Goal: Task Accomplishment & Management: Complete application form

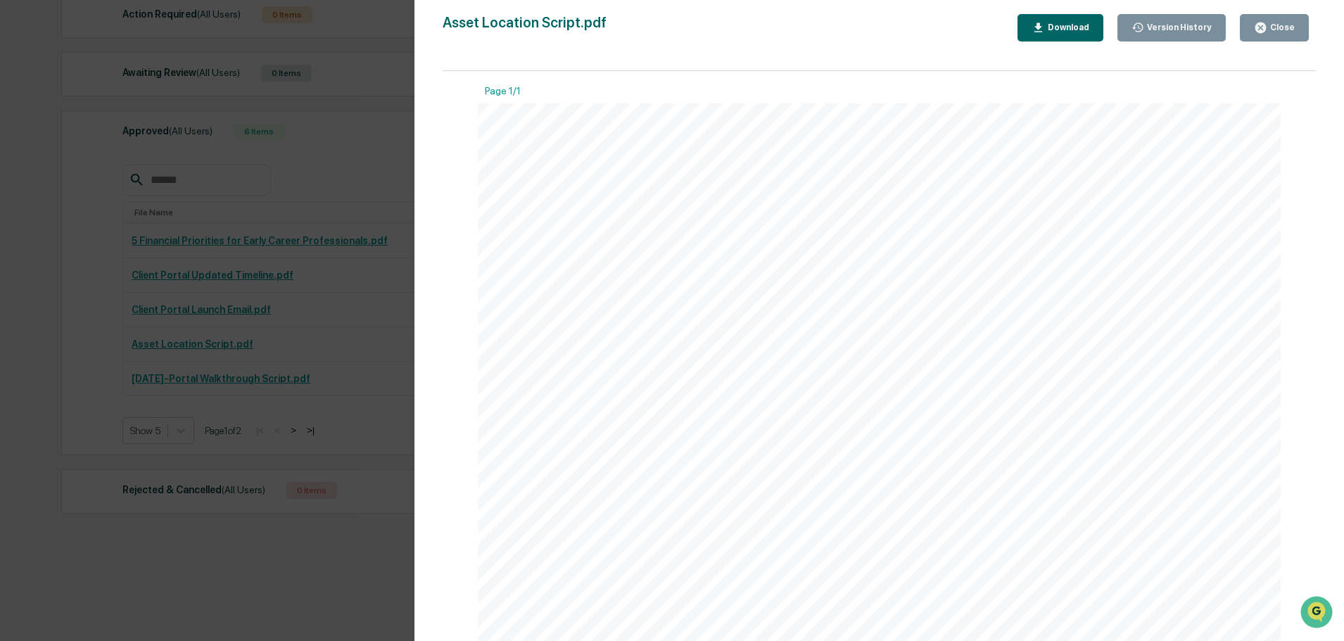
scroll to position [211, 0]
click at [1273, 21] on div "Close" at bounding box center [1274, 27] width 41 height 13
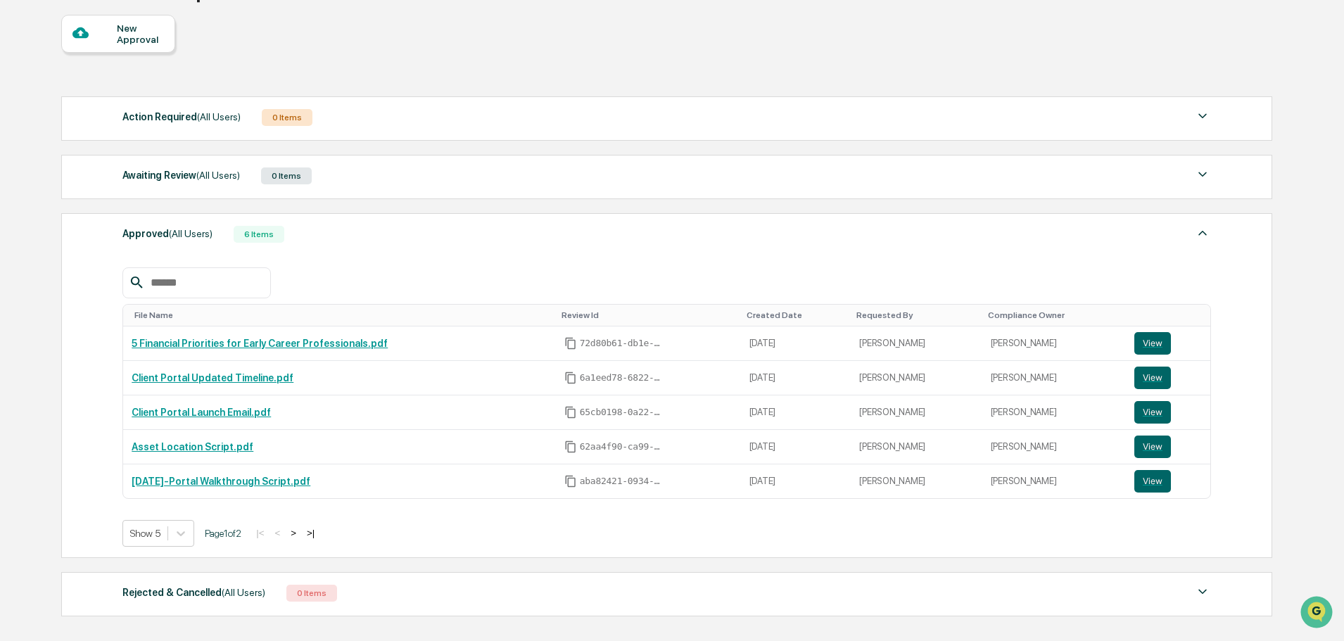
scroll to position [0, 0]
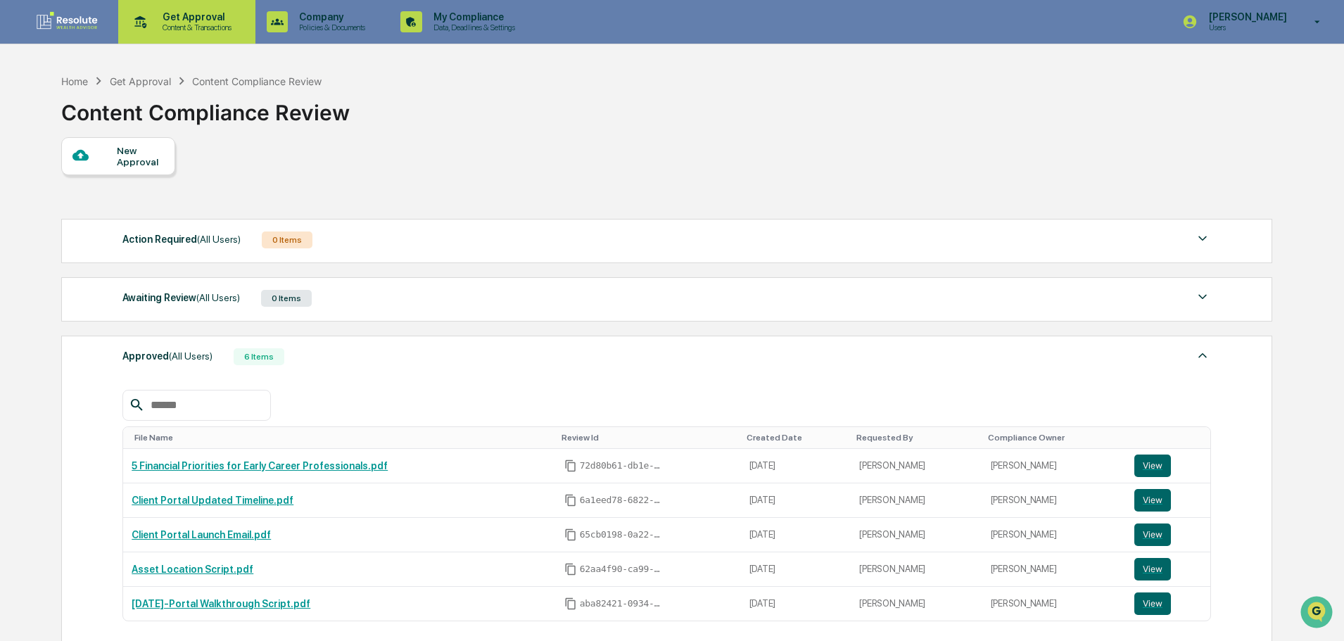
click at [203, 11] on p "Get Approval" at bounding box center [194, 16] width 87 height 11
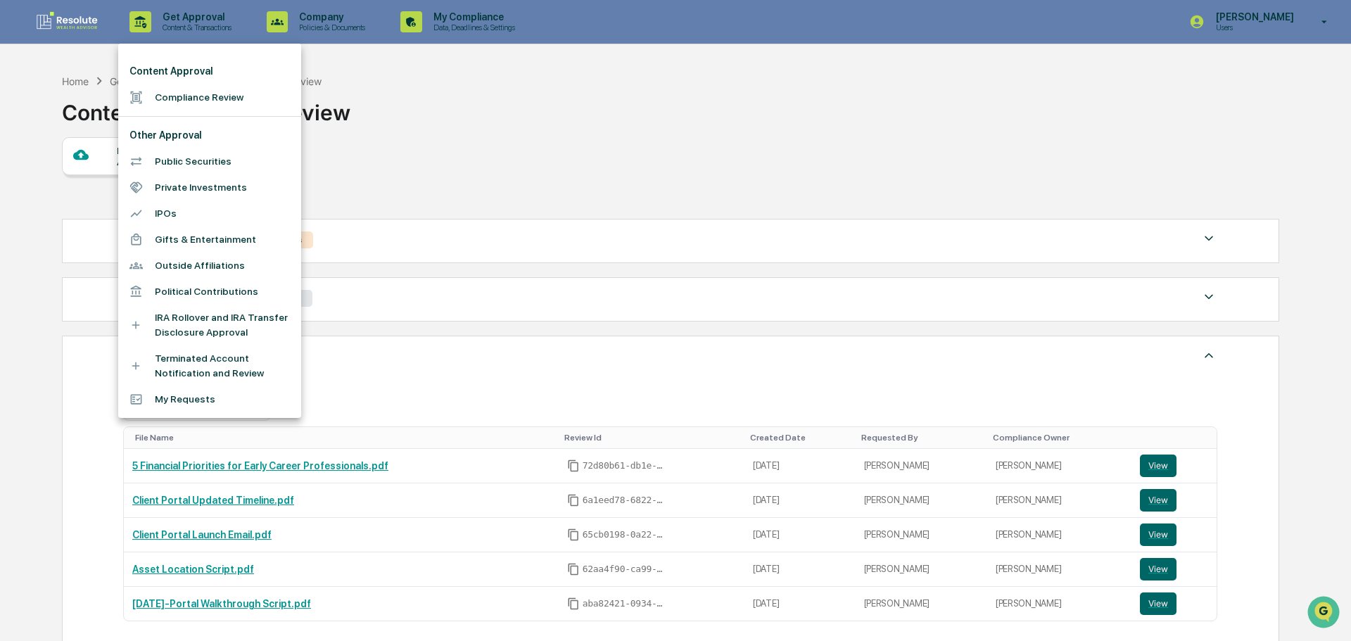
click at [204, 98] on li "Compliance Review" at bounding box center [209, 97] width 183 height 26
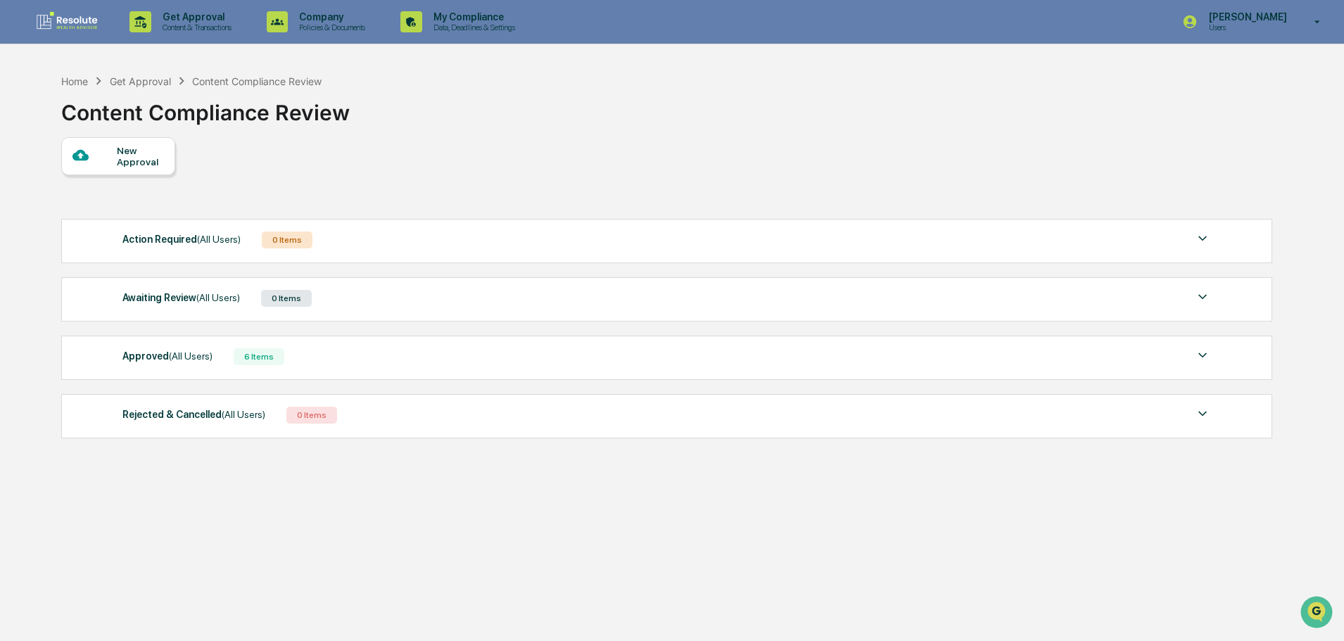
click at [133, 168] on div "New Approval" at bounding box center [118, 156] width 114 height 38
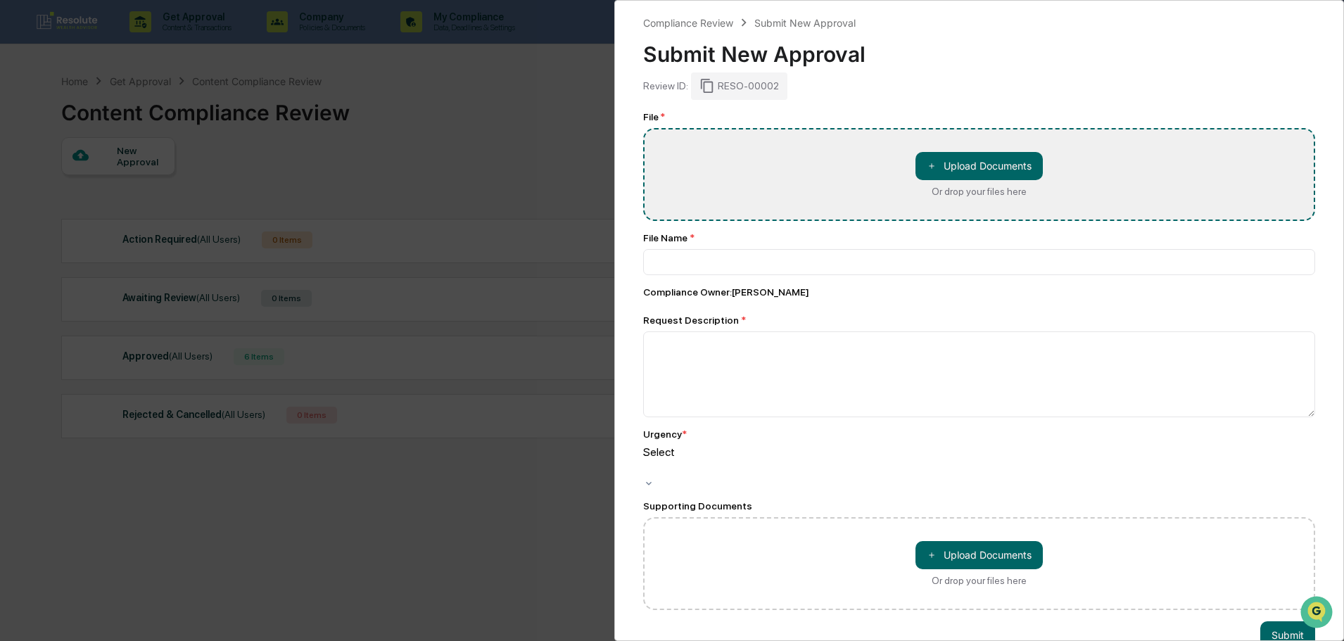
type input "**********"
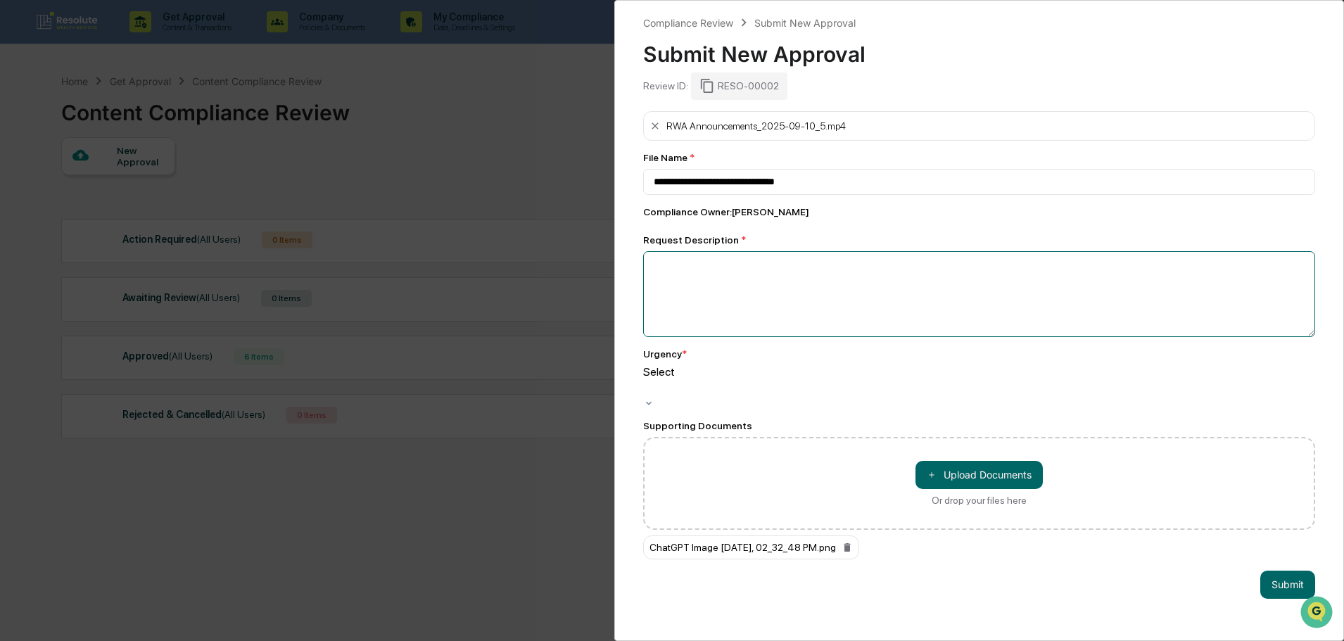
click at [706, 288] on textarea at bounding box center [979, 294] width 672 height 86
type textarea "**********"
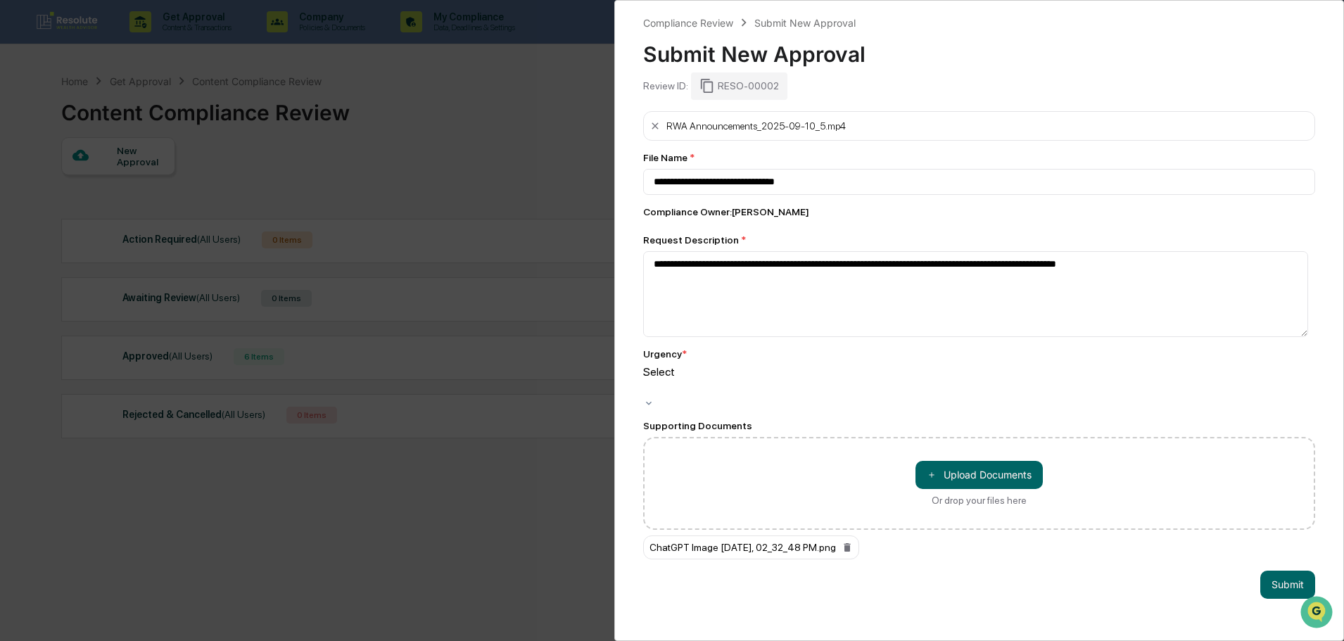
click at [814, 390] on div "Select" at bounding box center [979, 387] width 672 height 44
click at [1287, 570] on button "Submit" at bounding box center [1287, 584] width 55 height 28
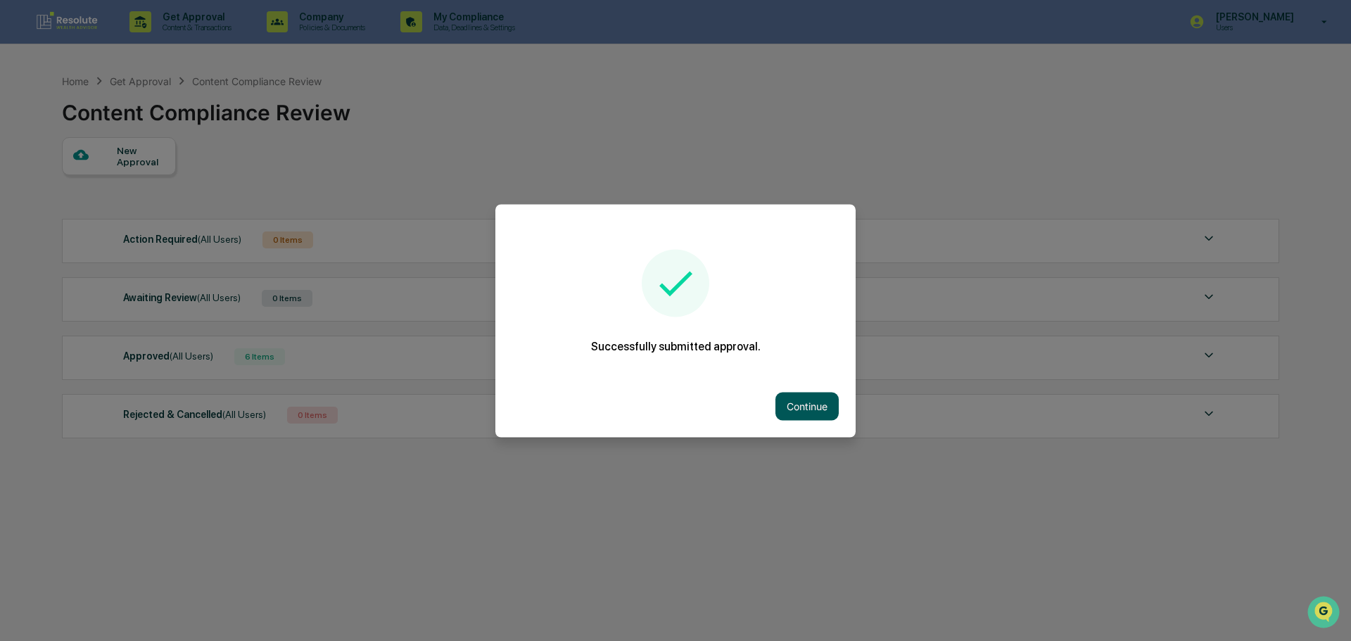
click at [817, 400] on button "Continue" at bounding box center [806, 406] width 63 height 28
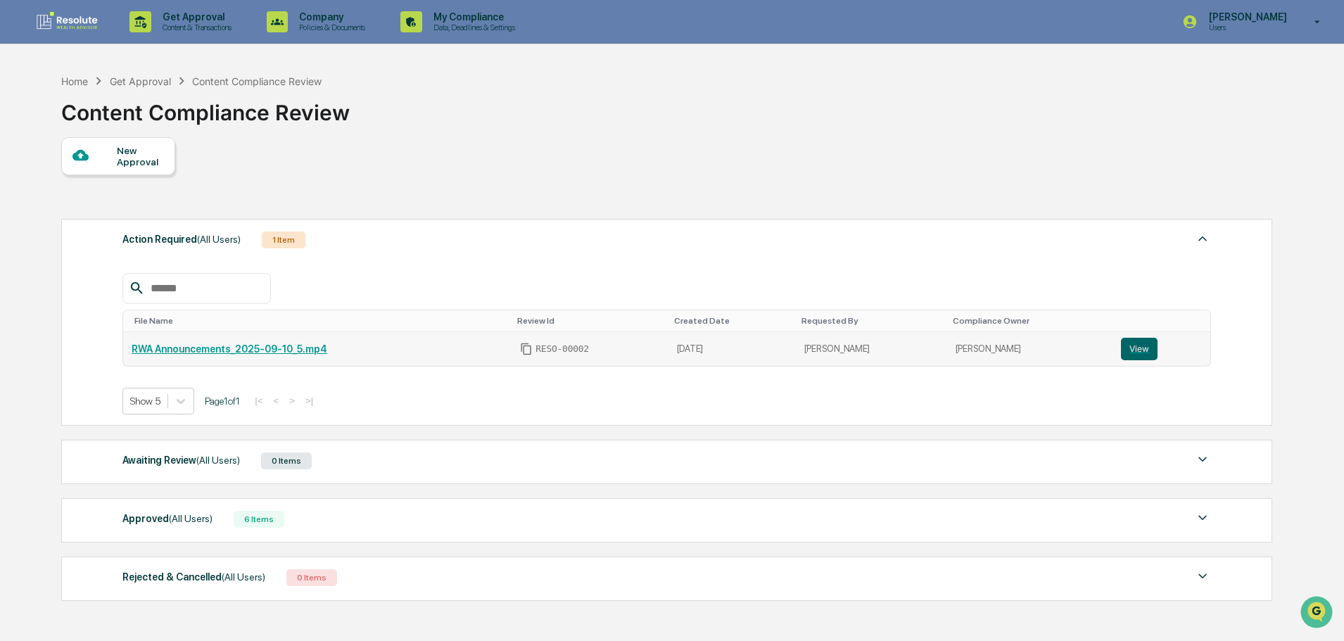
click at [267, 352] on link "RWA Announcements_2025-09-10_5.mp4" at bounding box center [230, 348] width 196 height 11
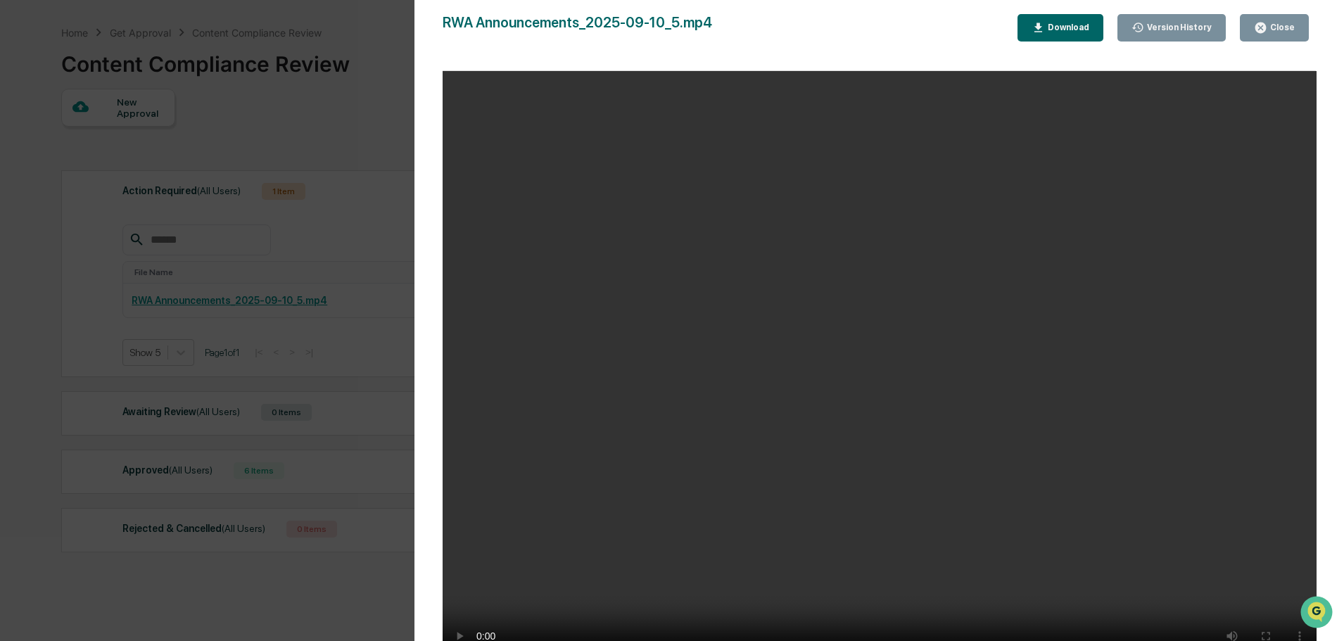
scroll to position [87, 0]
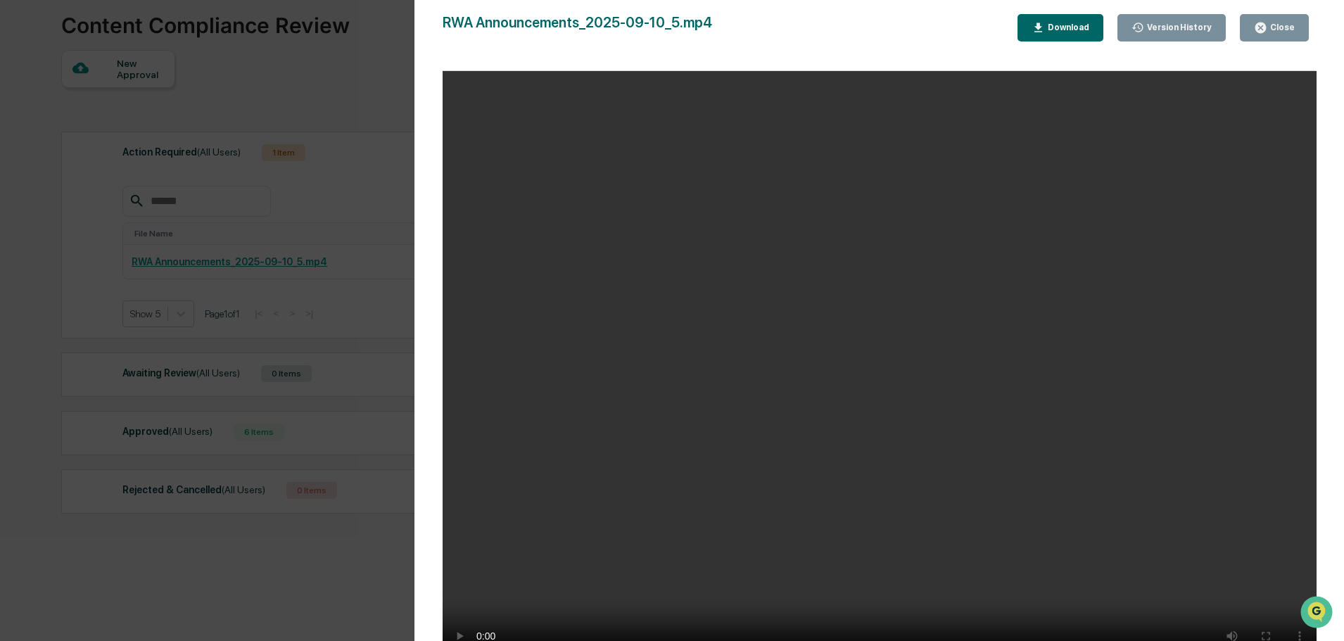
click at [1269, 25] on div "Close" at bounding box center [1280, 28] width 27 height 10
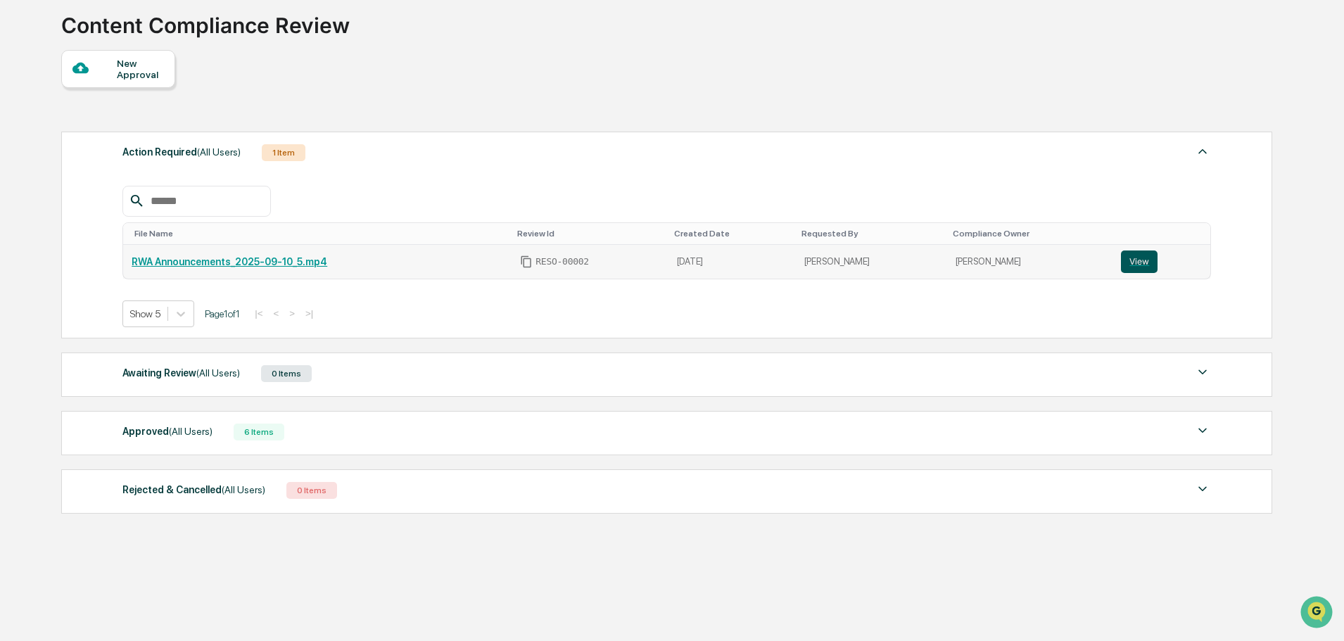
click at [1132, 262] on button "View" at bounding box center [1139, 261] width 37 height 23
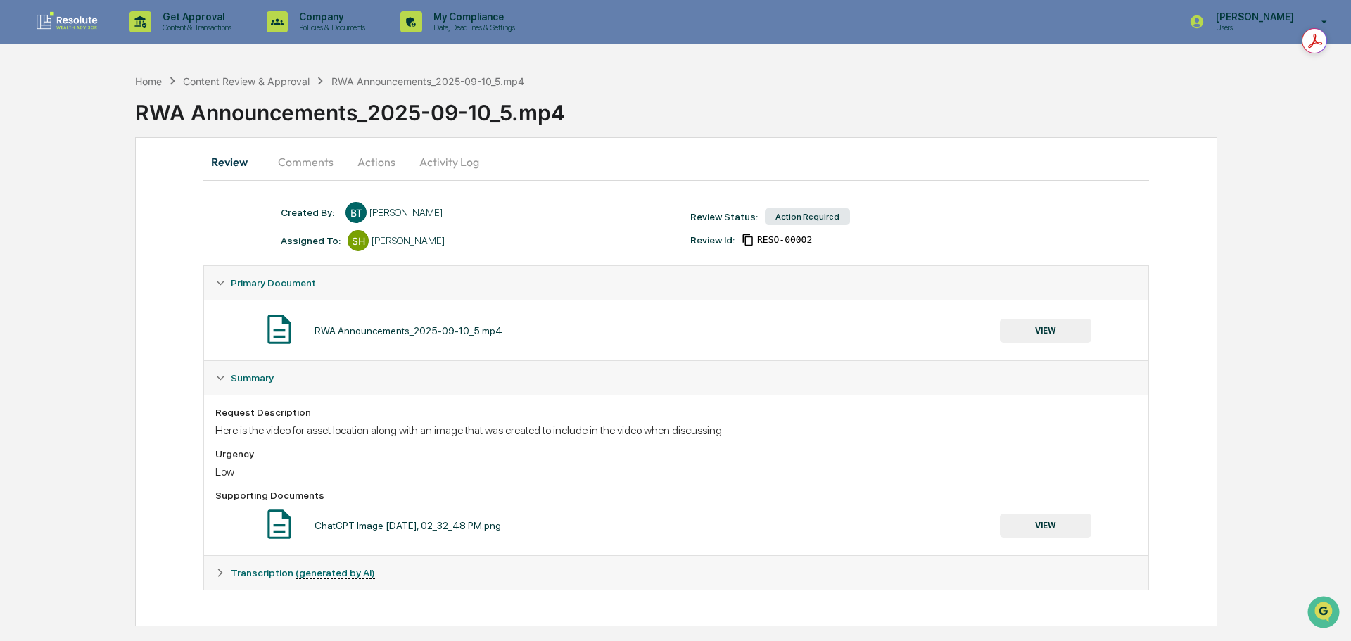
click at [326, 165] on button "Comments" at bounding box center [306, 162] width 78 height 34
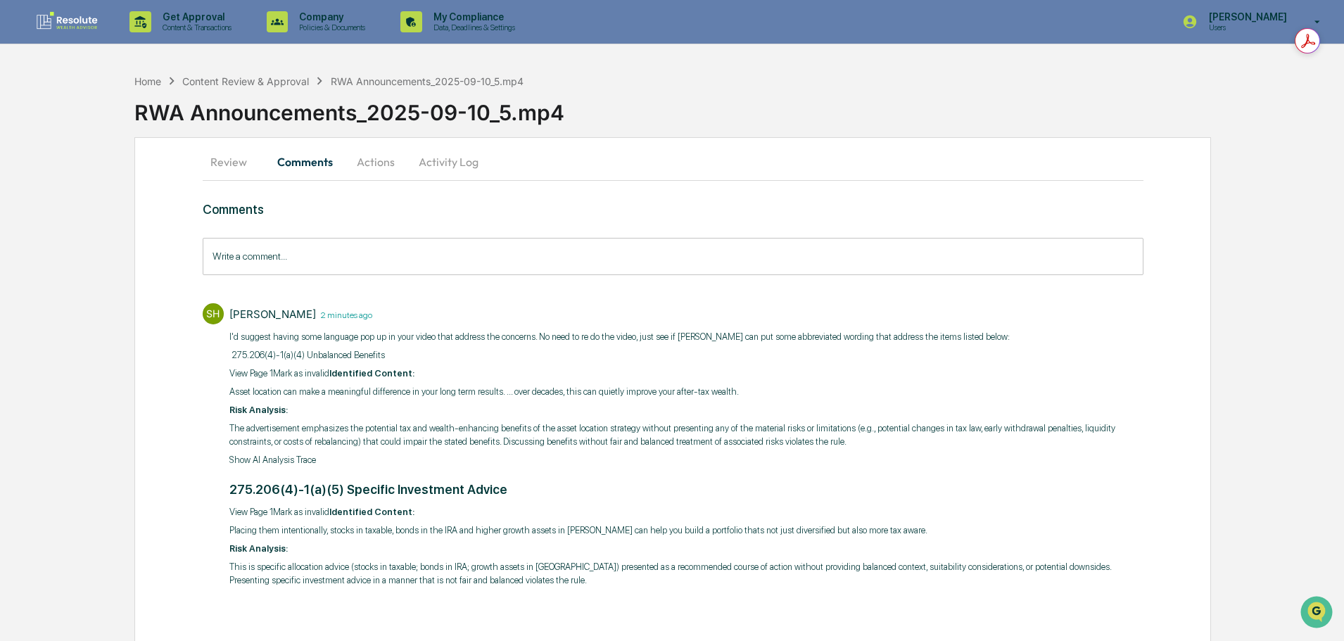
scroll to position [8, 0]
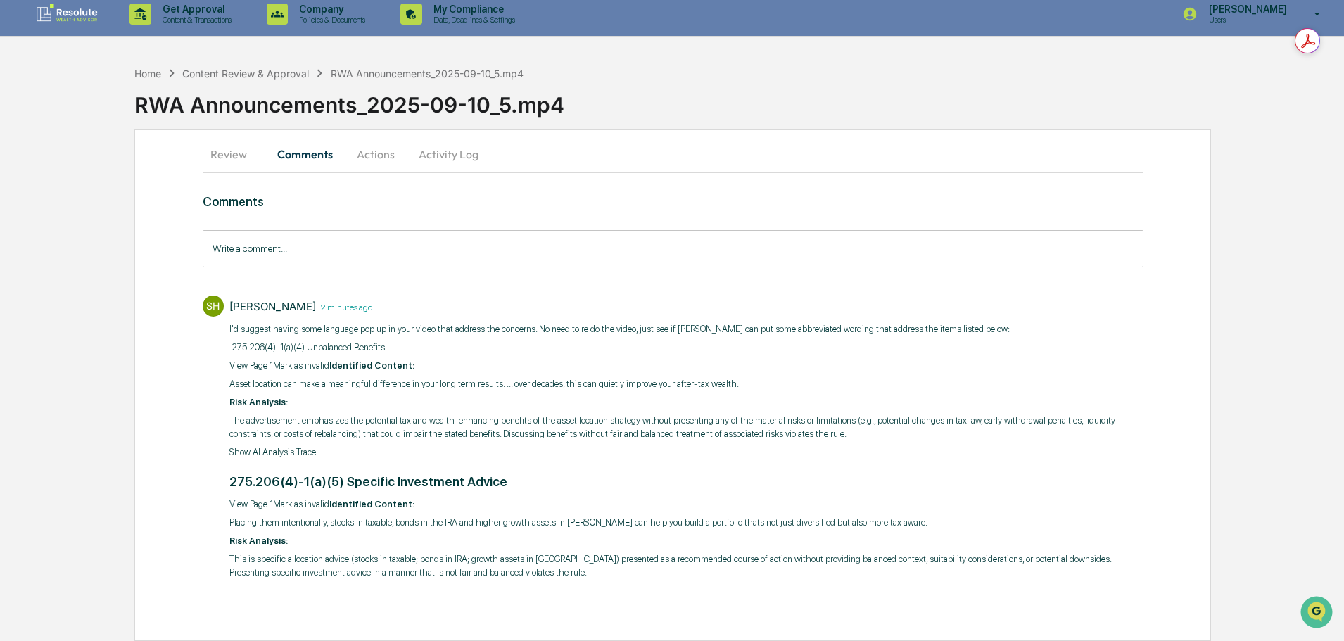
click at [373, 153] on button "Actions" at bounding box center [375, 154] width 63 height 34
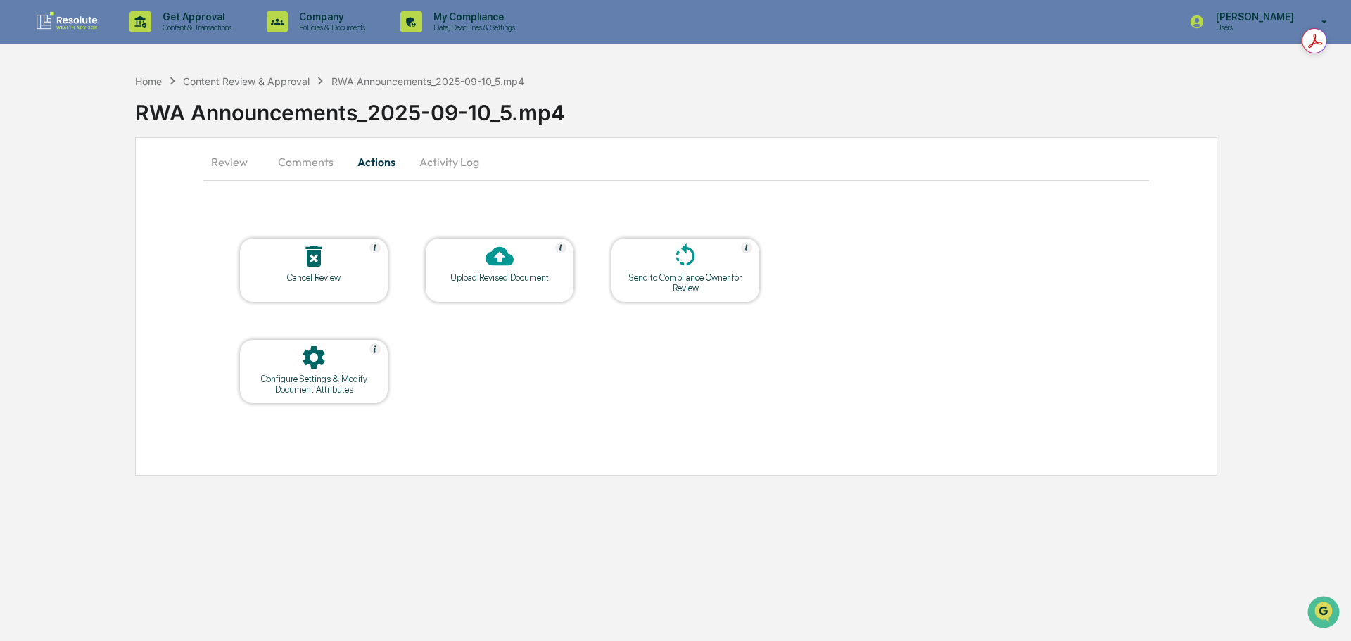
click at [511, 271] on div at bounding box center [499, 257] width 141 height 30
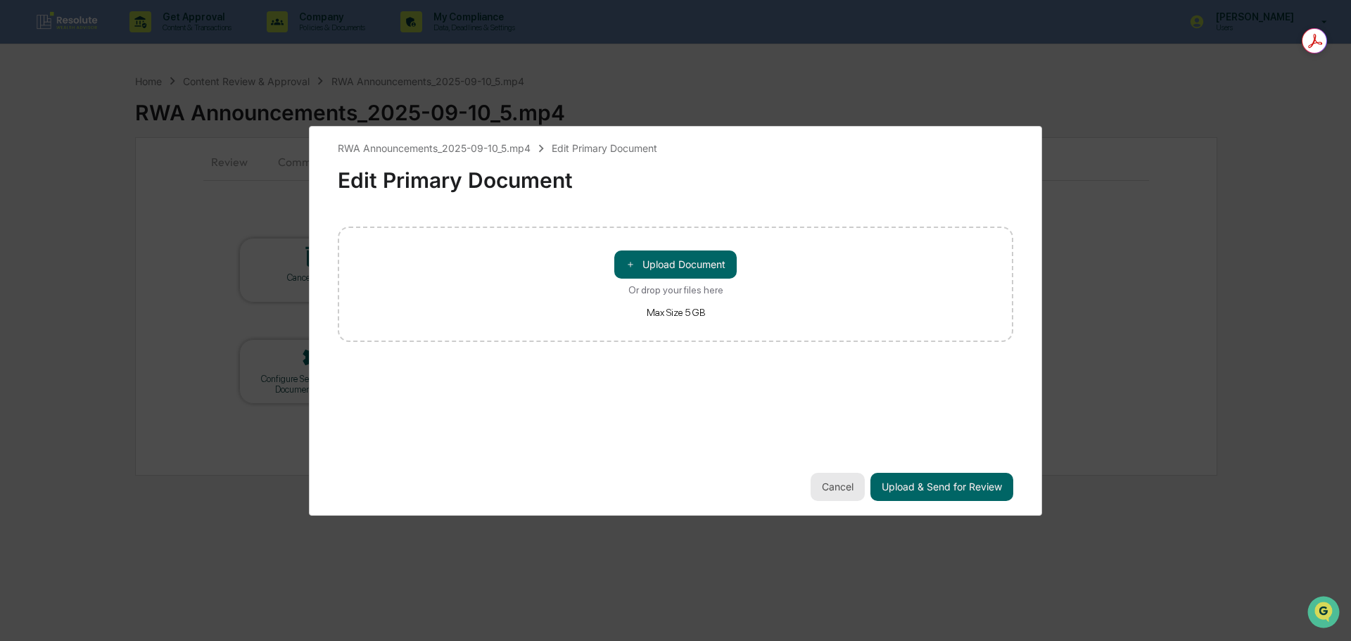
click at [843, 488] on button "Cancel" at bounding box center [837, 487] width 54 height 28
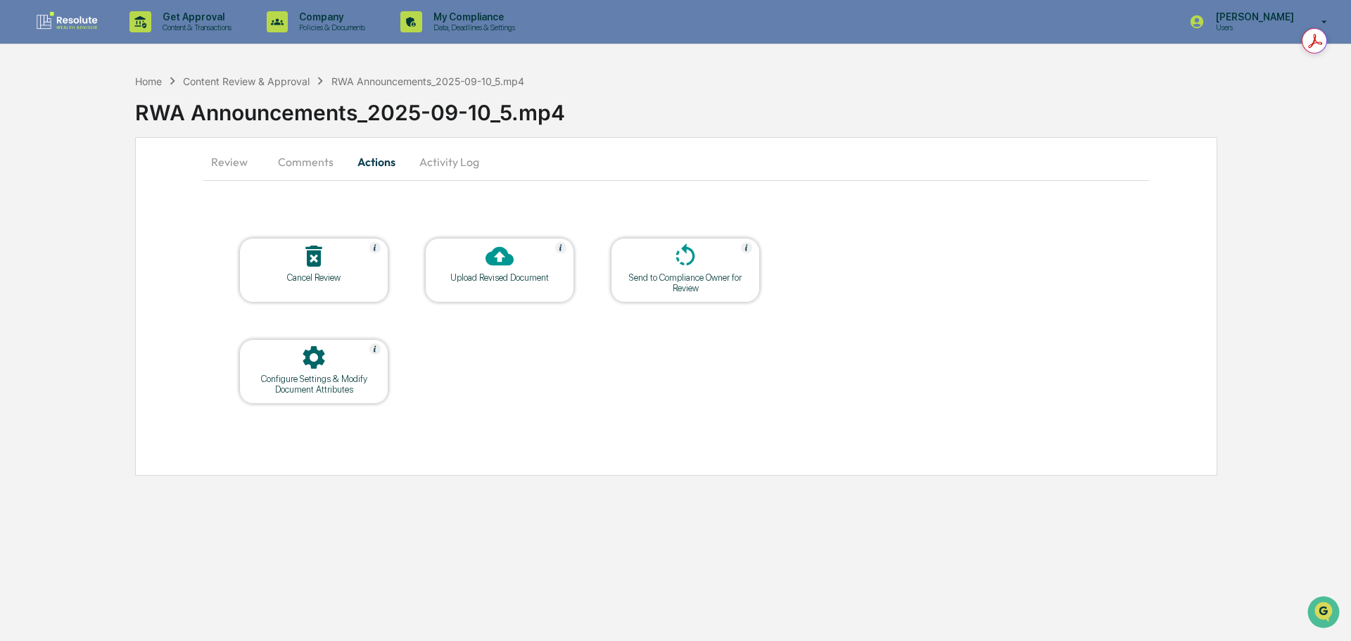
click at [326, 163] on button "Comments" at bounding box center [306, 162] width 78 height 34
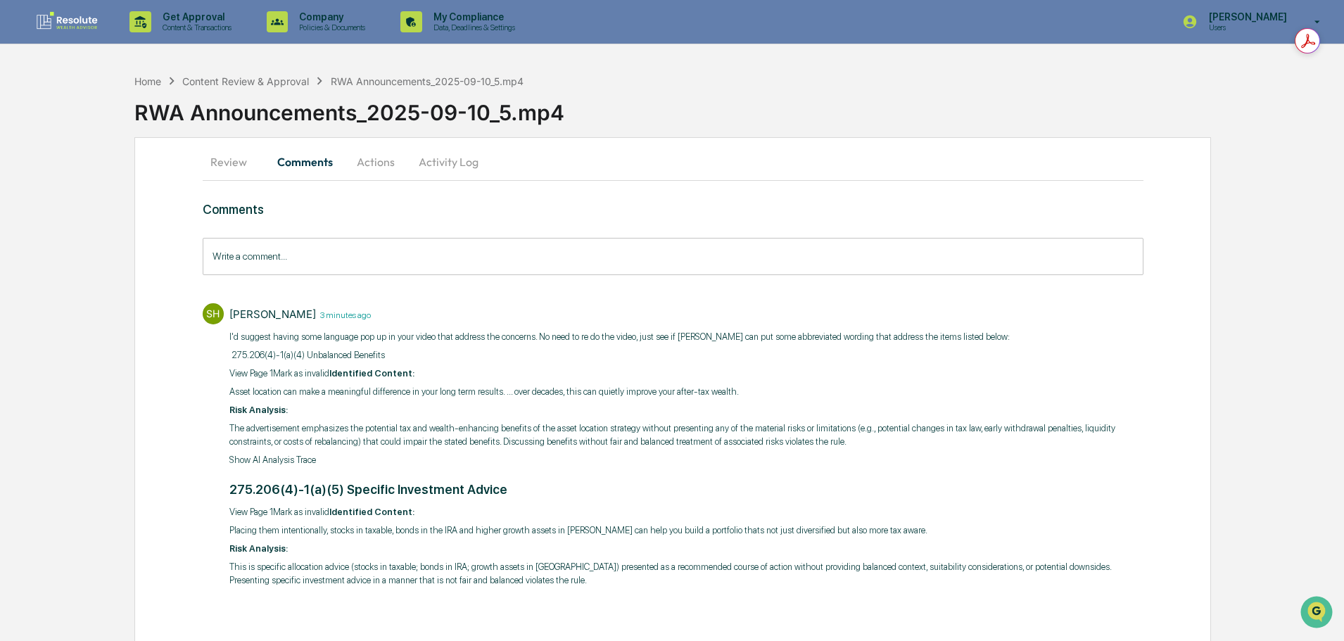
click at [317, 256] on input "Write a comment..." at bounding box center [673, 256] width 941 height 37
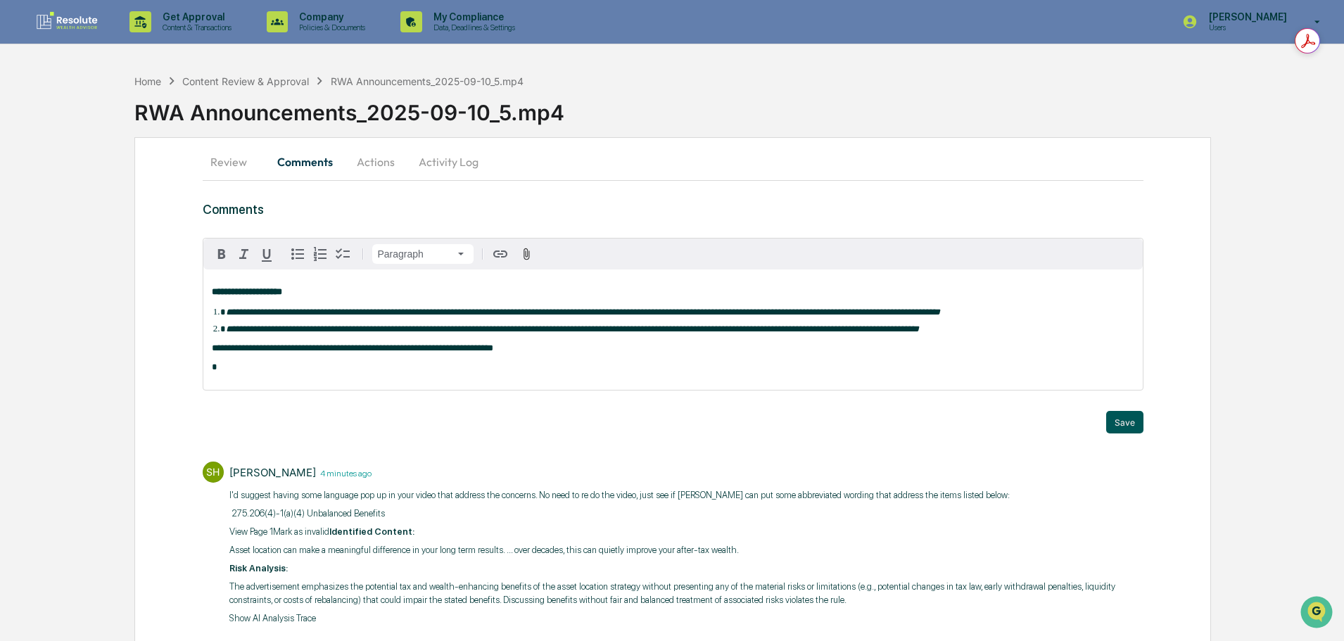
click at [1133, 422] on button "Save" at bounding box center [1124, 422] width 37 height 23
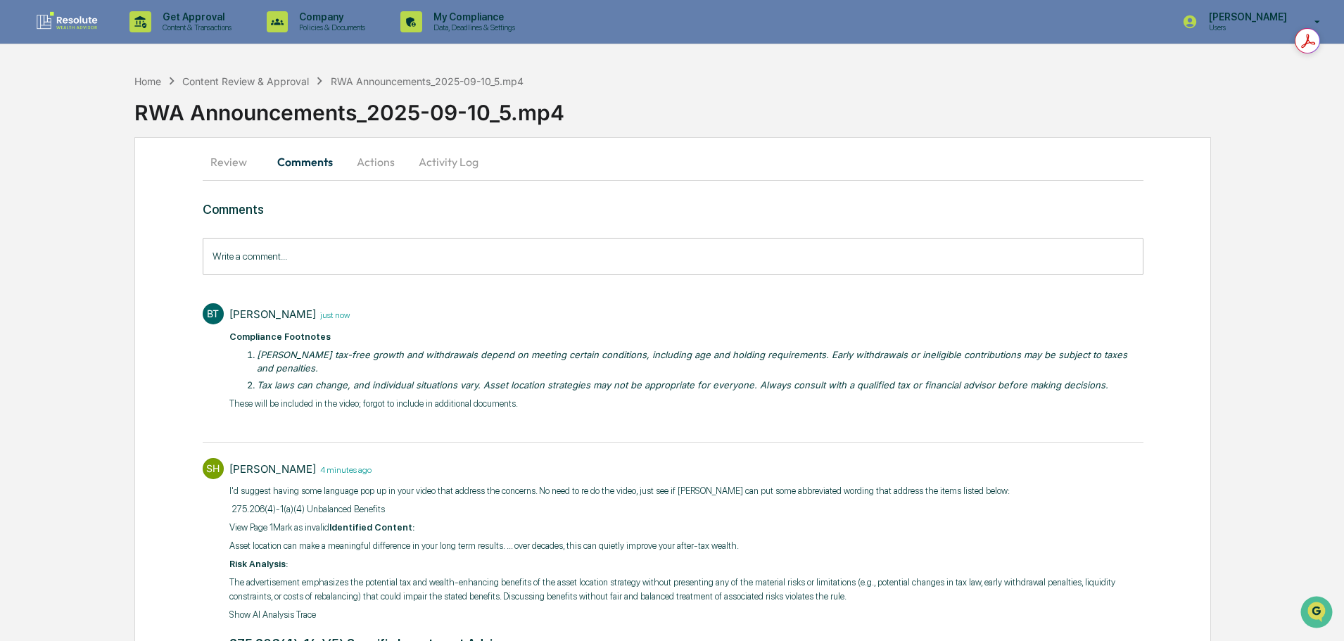
click at [378, 155] on button "Actions" at bounding box center [375, 162] width 63 height 34
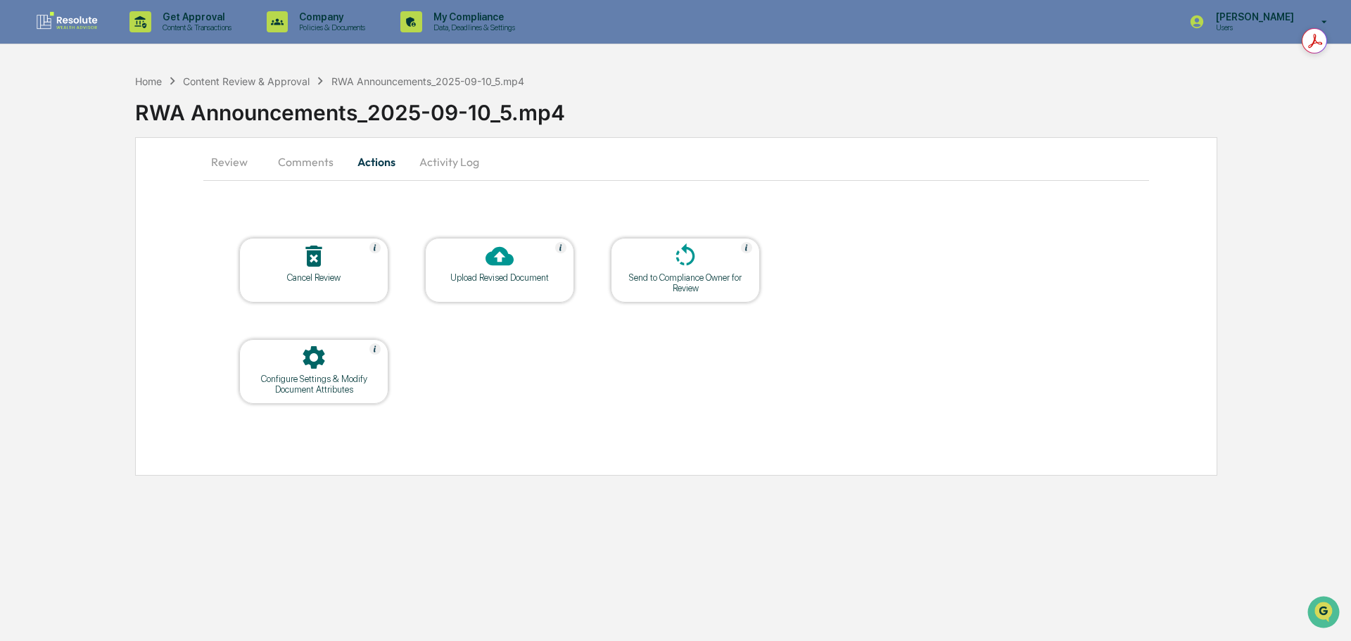
click at [478, 164] on button "Activity Log" at bounding box center [449, 162] width 82 height 34
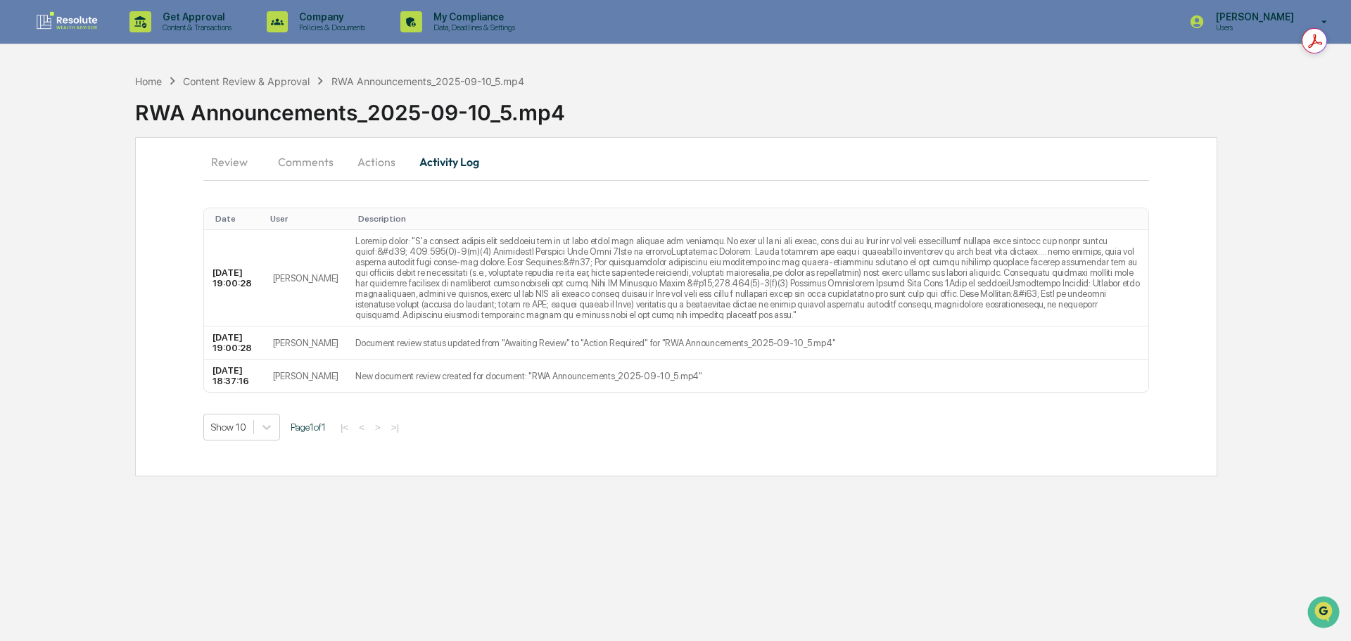
click at [371, 160] on button "Actions" at bounding box center [376, 162] width 63 height 34
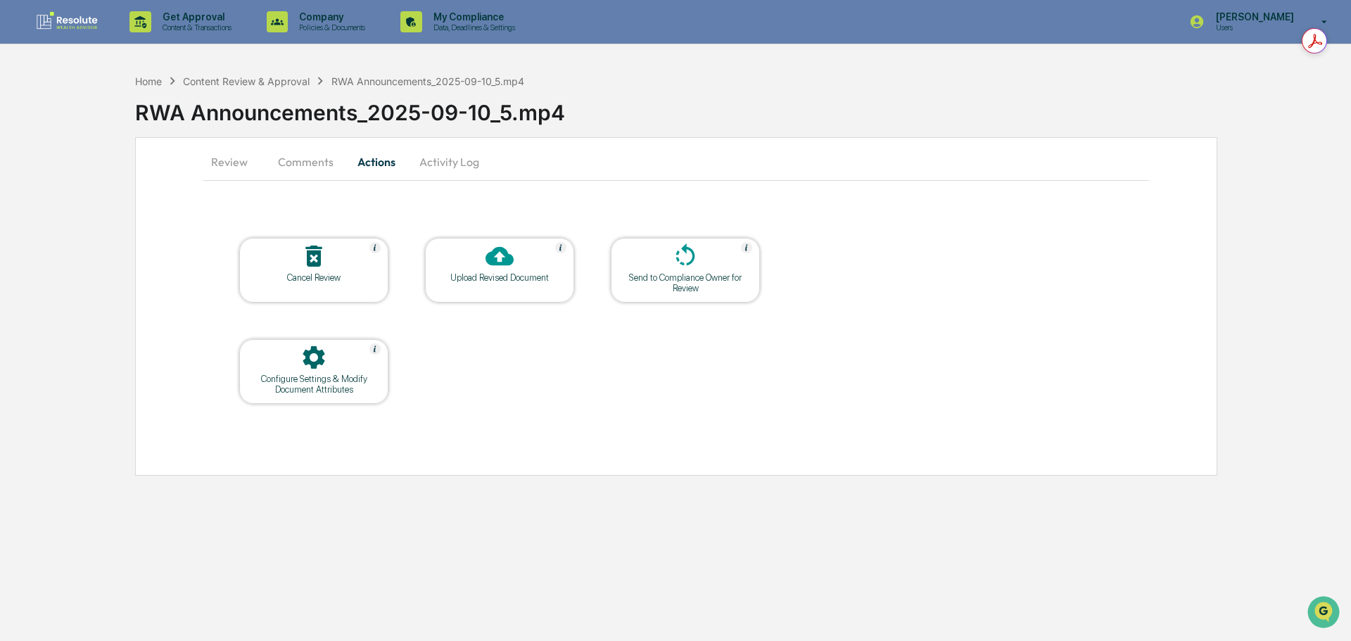
click at [667, 263] on div at bounding box center [685, 257] width 141 height 30
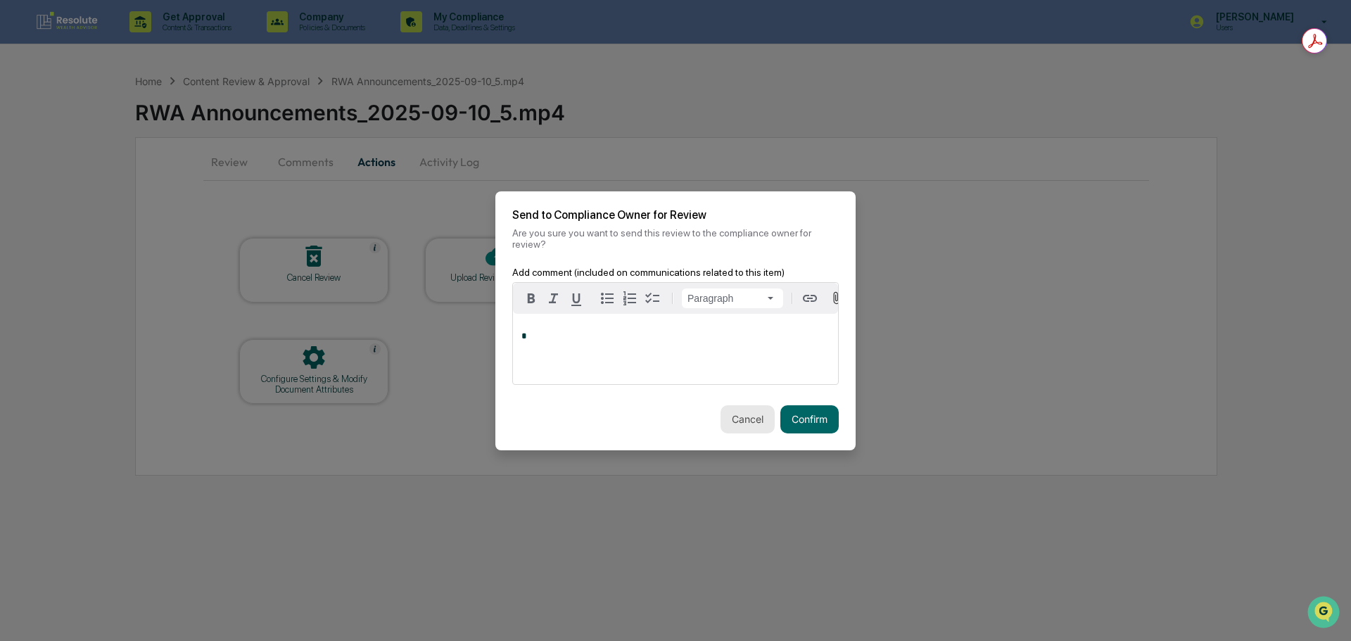
click at [741, 412] on button "Cancel" at bounding box center [747, 419] width 54 height 28
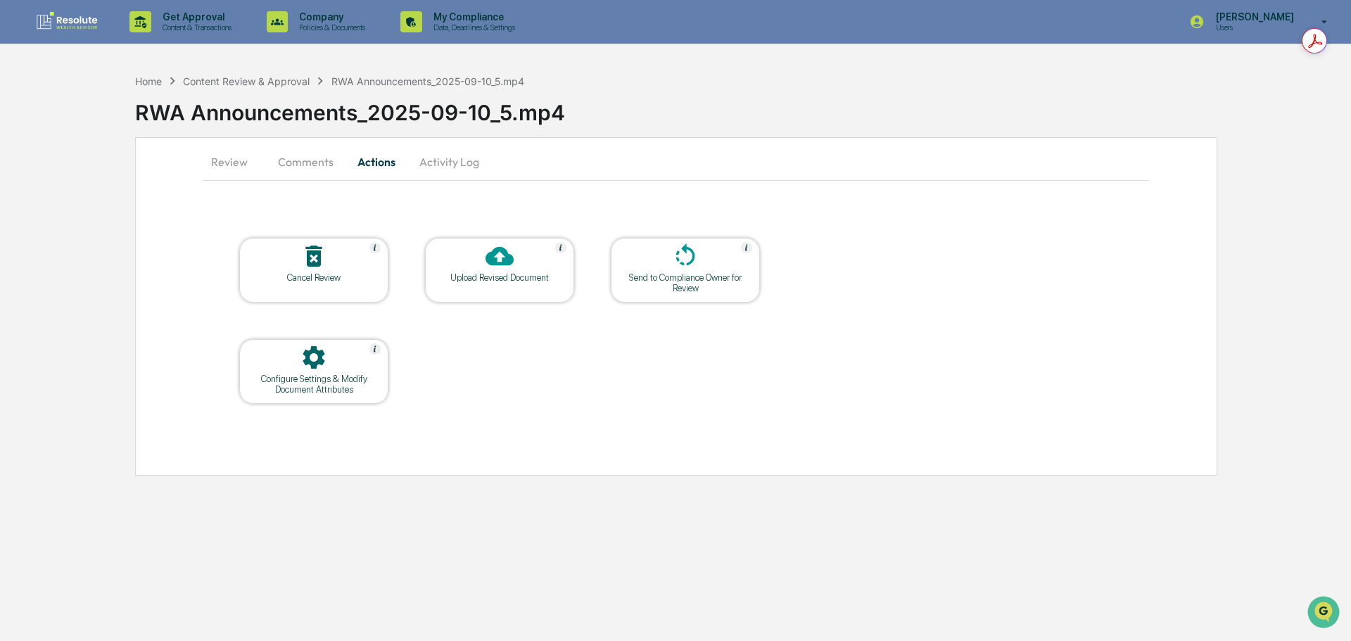
click at [234, 166] on button "Review" at bounding box center [234, 162] width 63 height 34
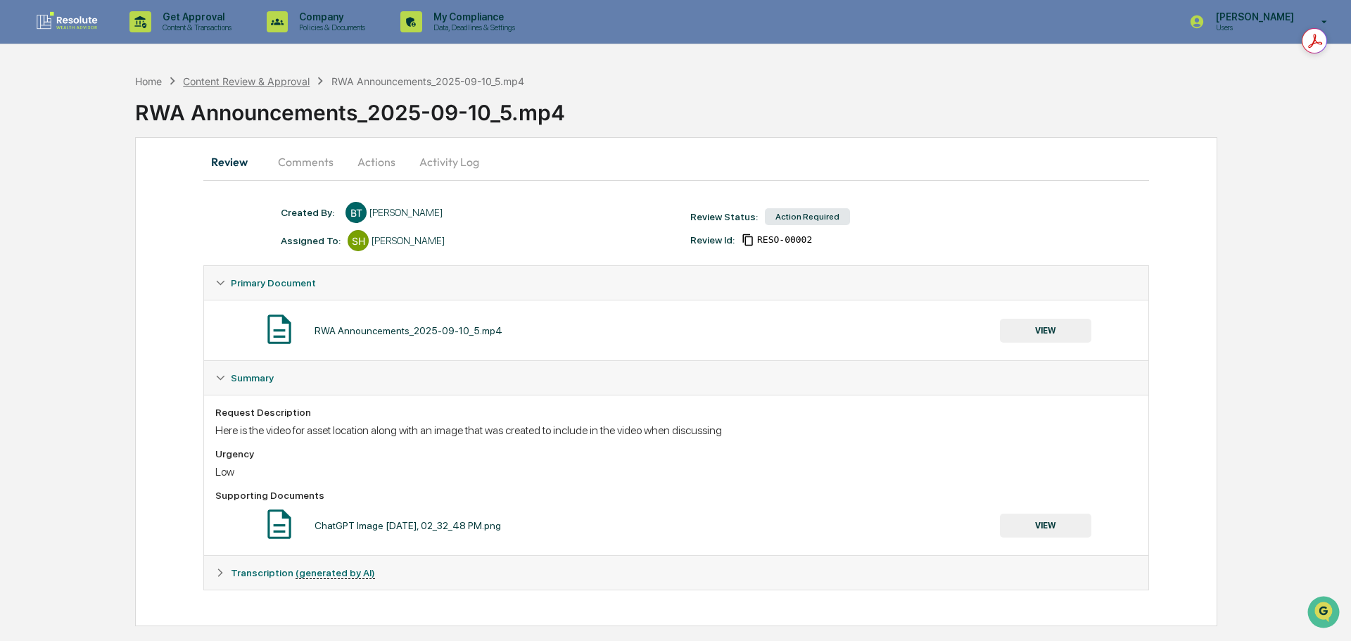
click at [260, 84] on div "Content Review & Approval" at bounding box center [246, 81] width 127 height 12
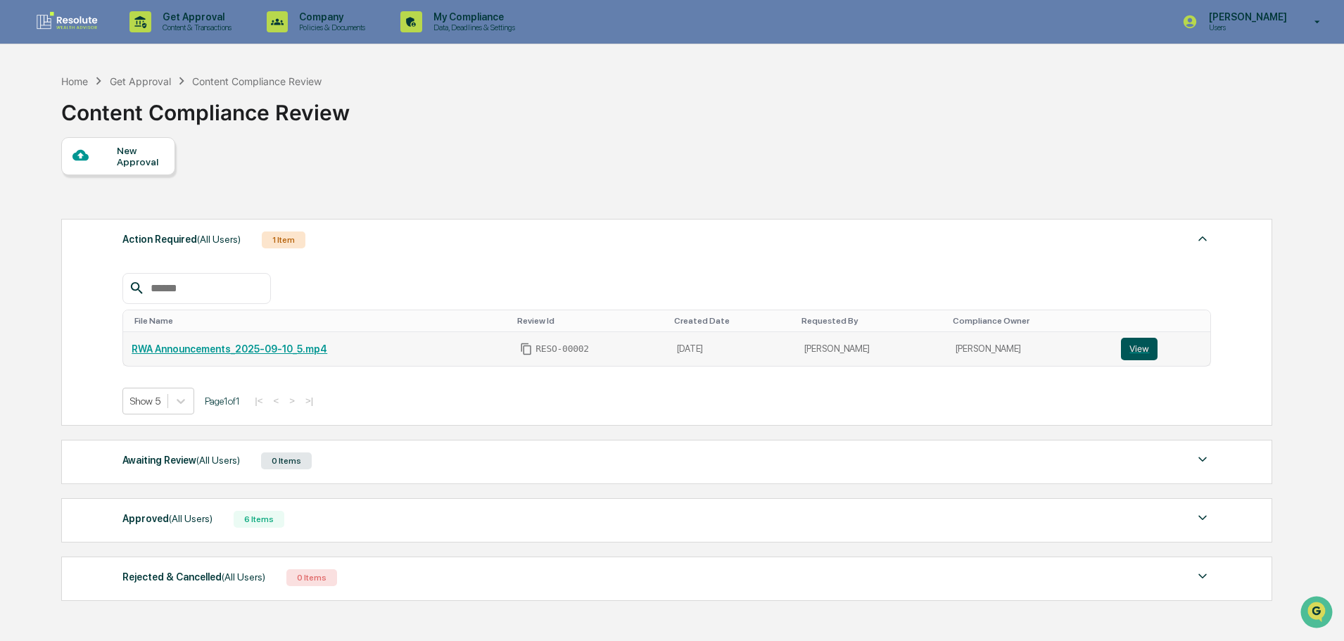
click at [1126, 348] on button "View" at bounding box center [1139, 349] width 37 height 23
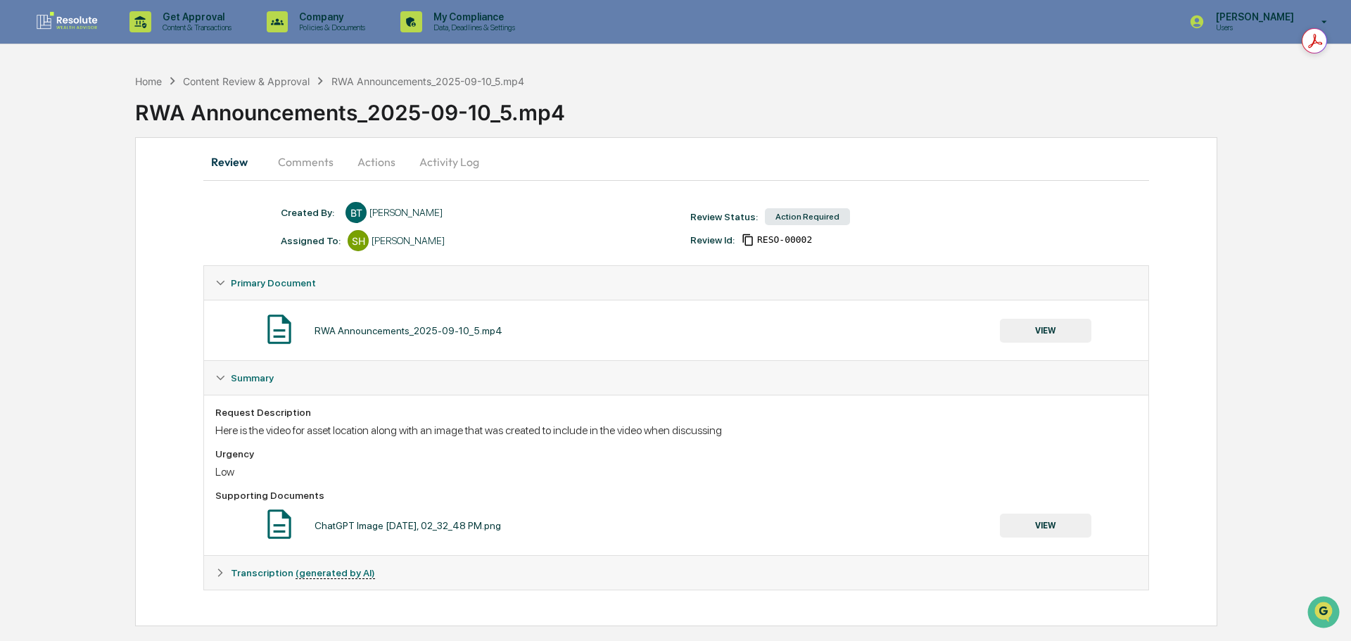
click at [432, 166] on button "Activity Log" at bounding box center [449, 162] width 82 height 34
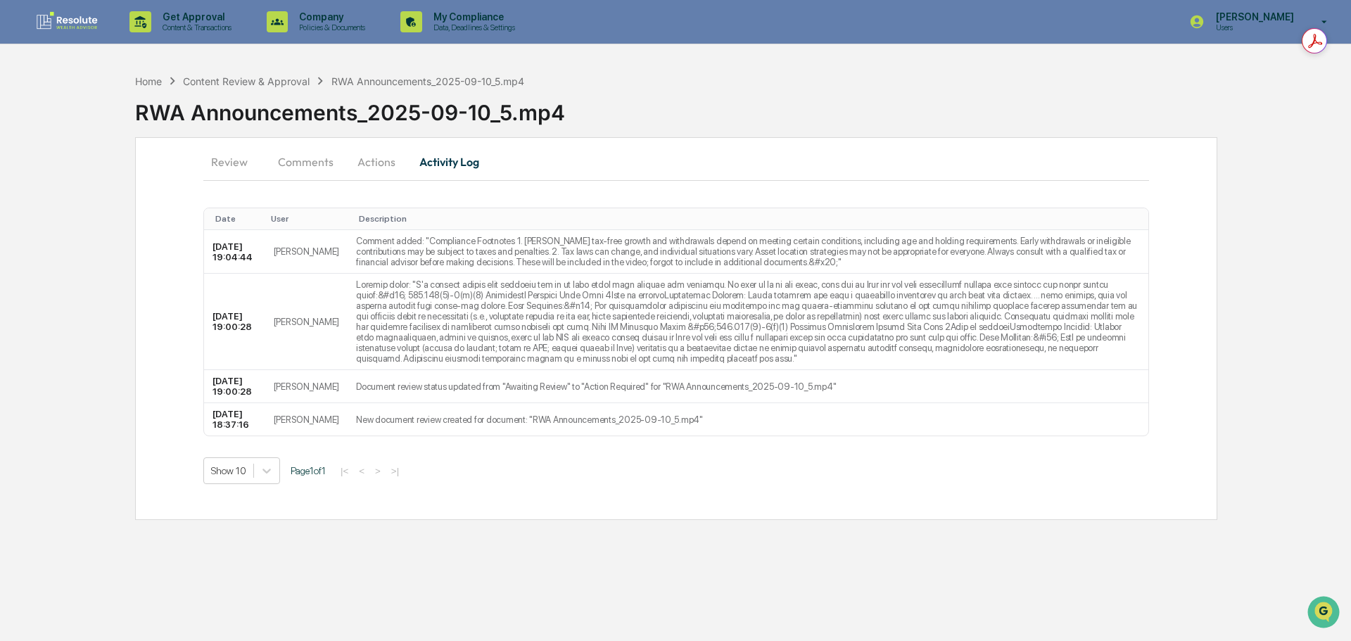
click at [374, 162] on button "Actions" at bounding box center [376, 162] width 63 height 34
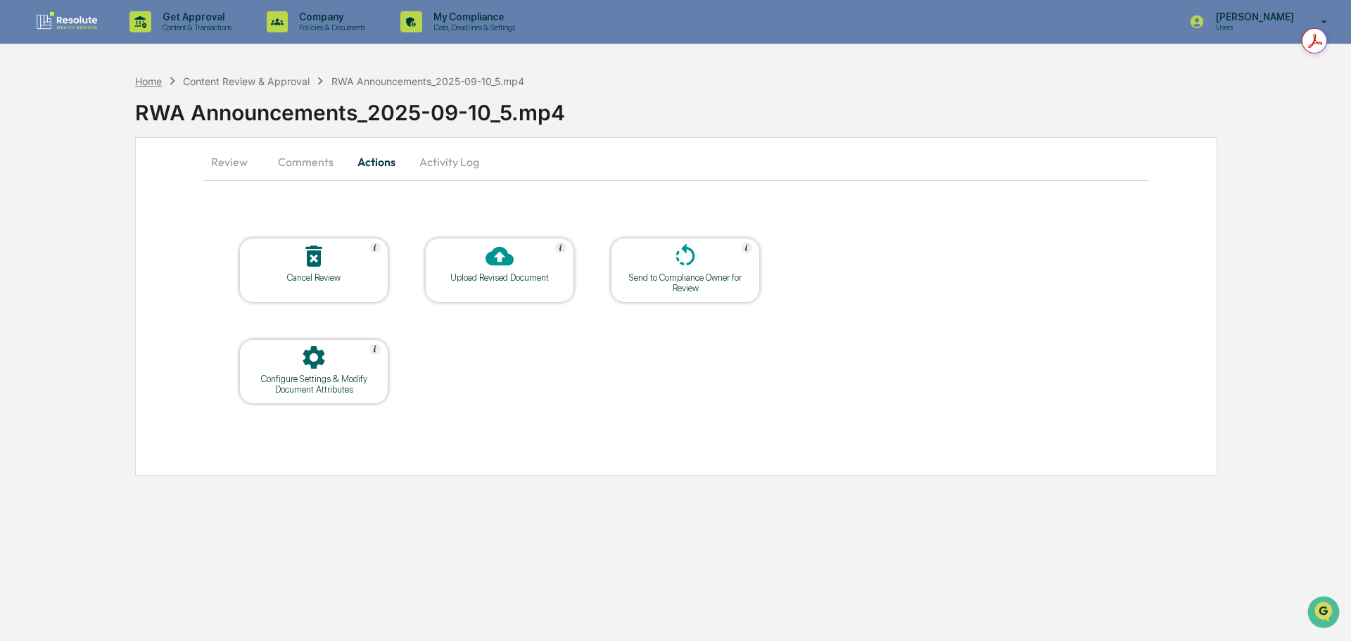
click at [143, 80] on div "Home" at bounding box center [148, 81] width 27 height 12
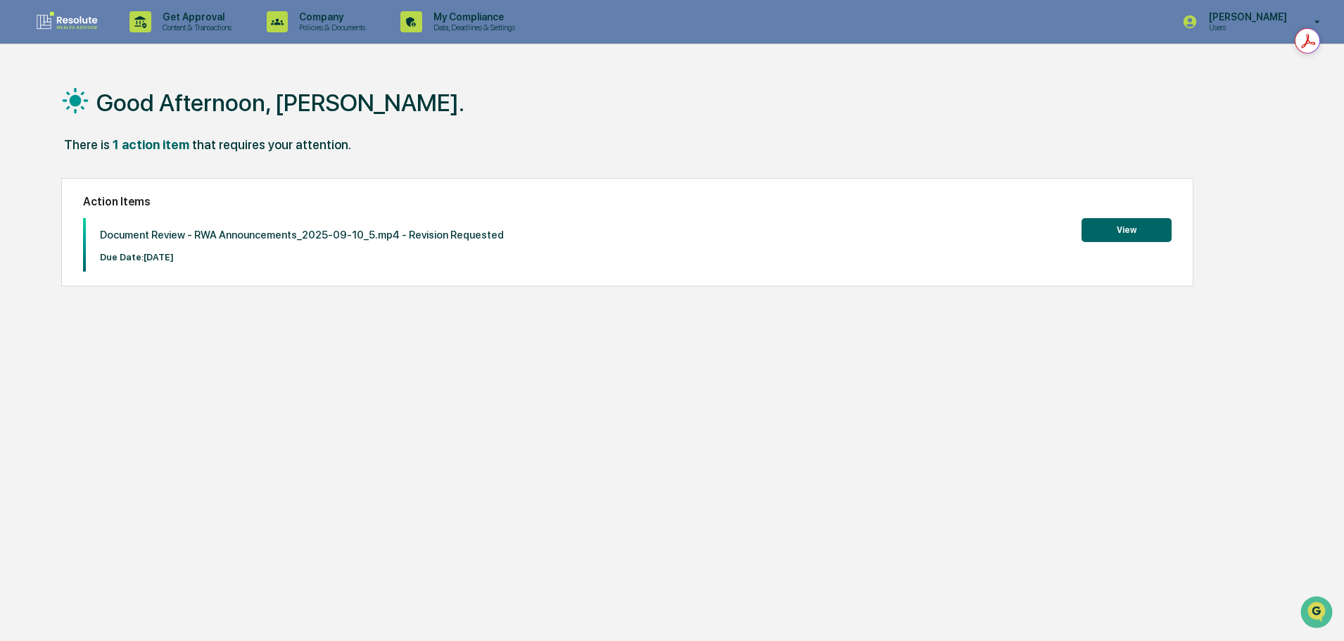
click at [1116, 229] on button "View" at bounding box center [1126, 230] width 90 height 24
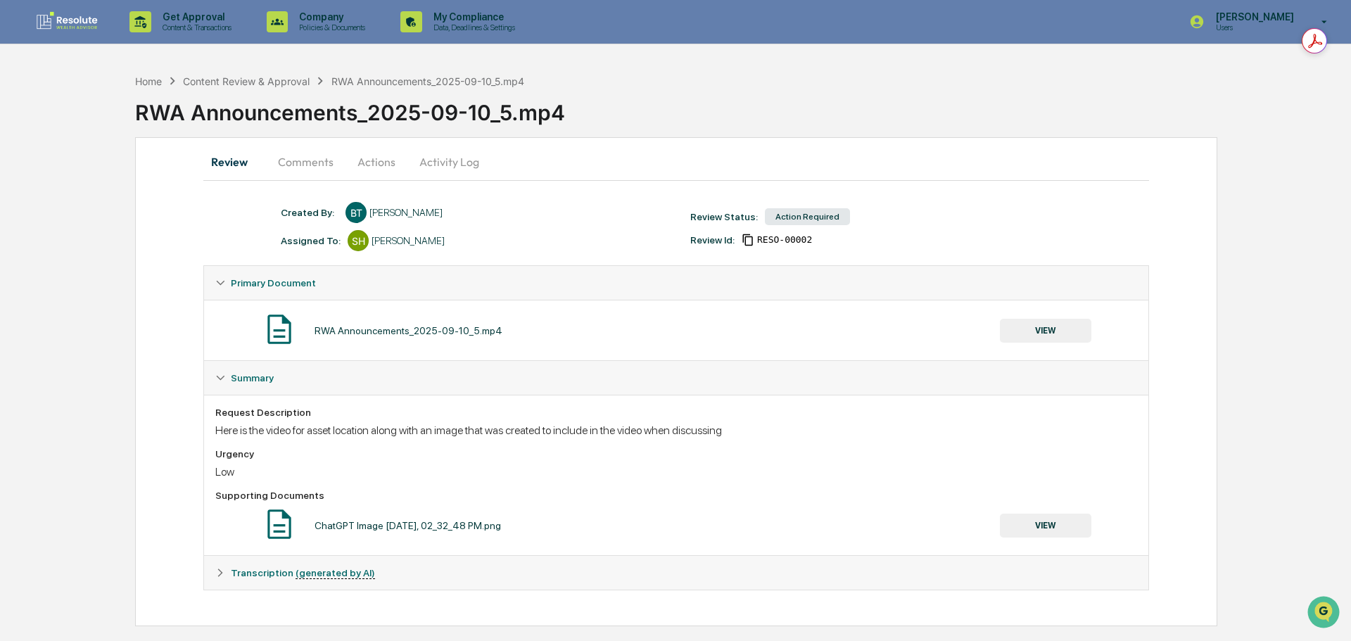
click at [380, 165] on button "Actions" at bounding box center [376, 162] width 63 height 34
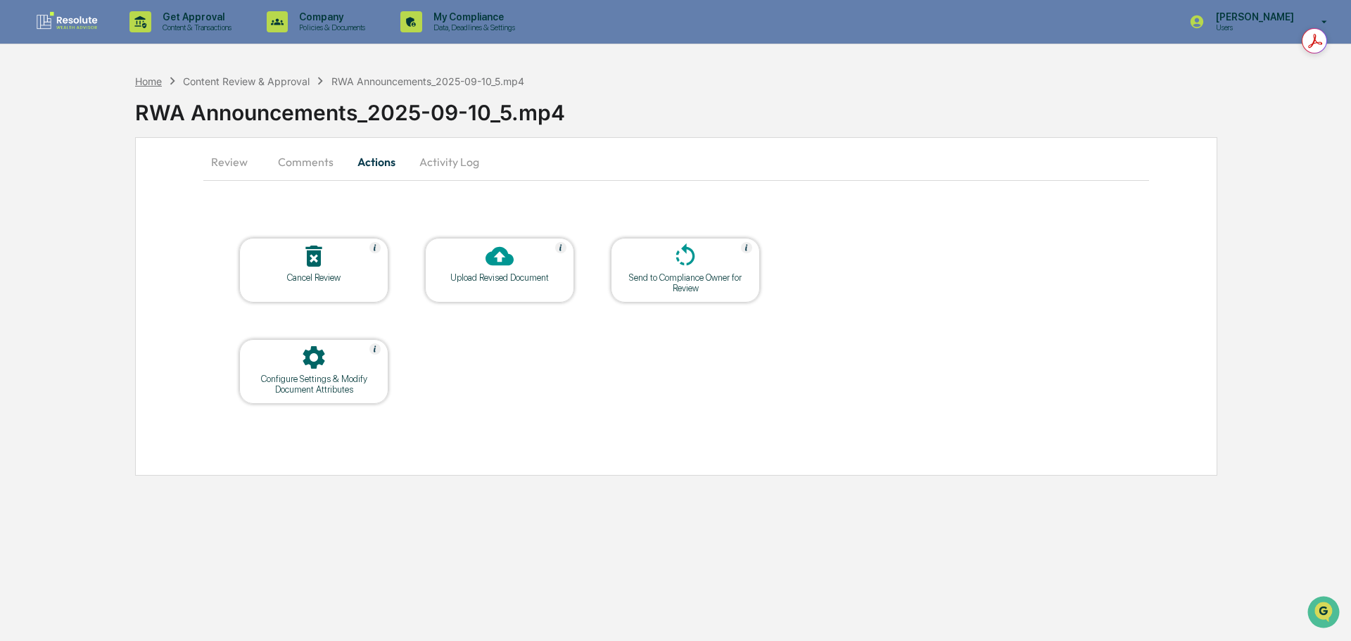
click at [154, 79] on div "Home" at bounding box center [148, 81] width 27 height 12
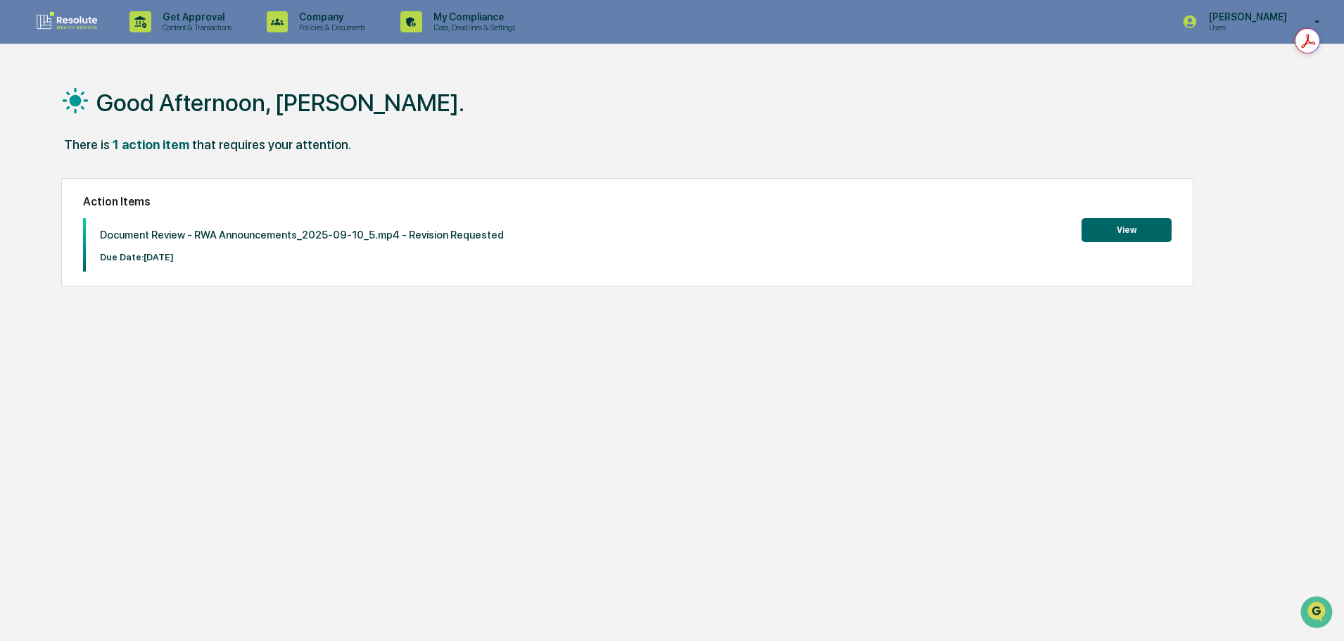
click at [1145, 223] on button "View" at bounding box center [1126, 230] width 90 height 24
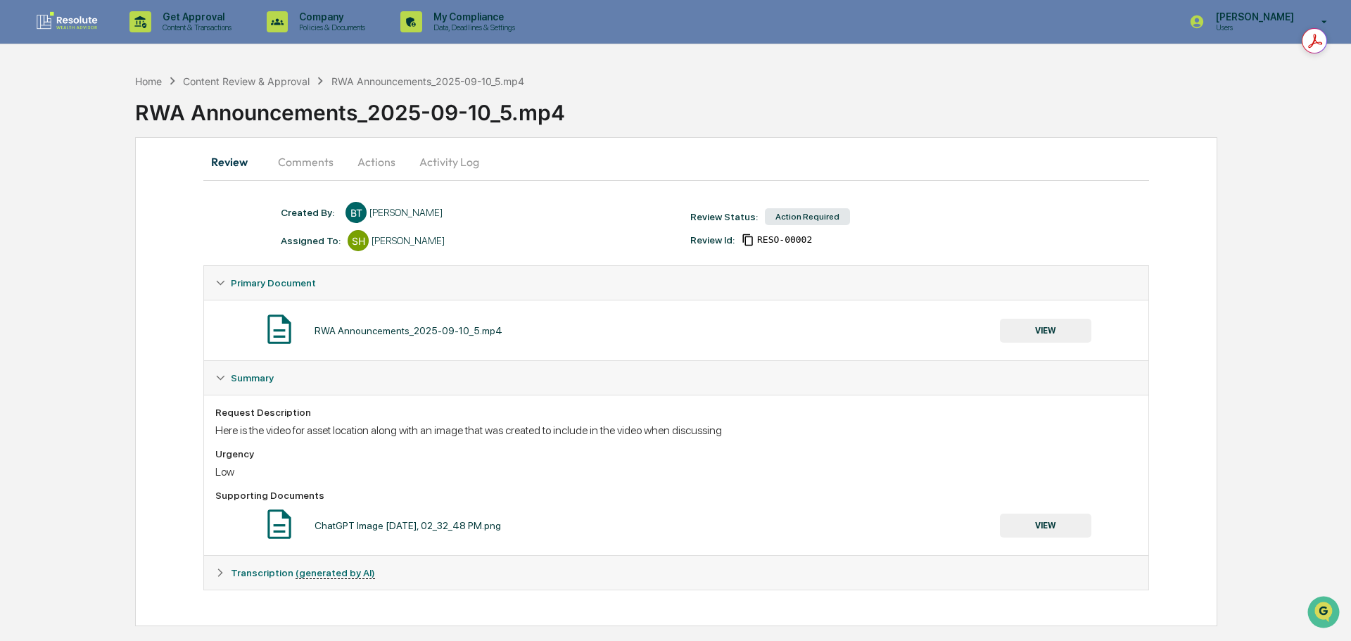
click at [371, 163] on button "Actions" at bounding box center [376, 162] width 63 height 34
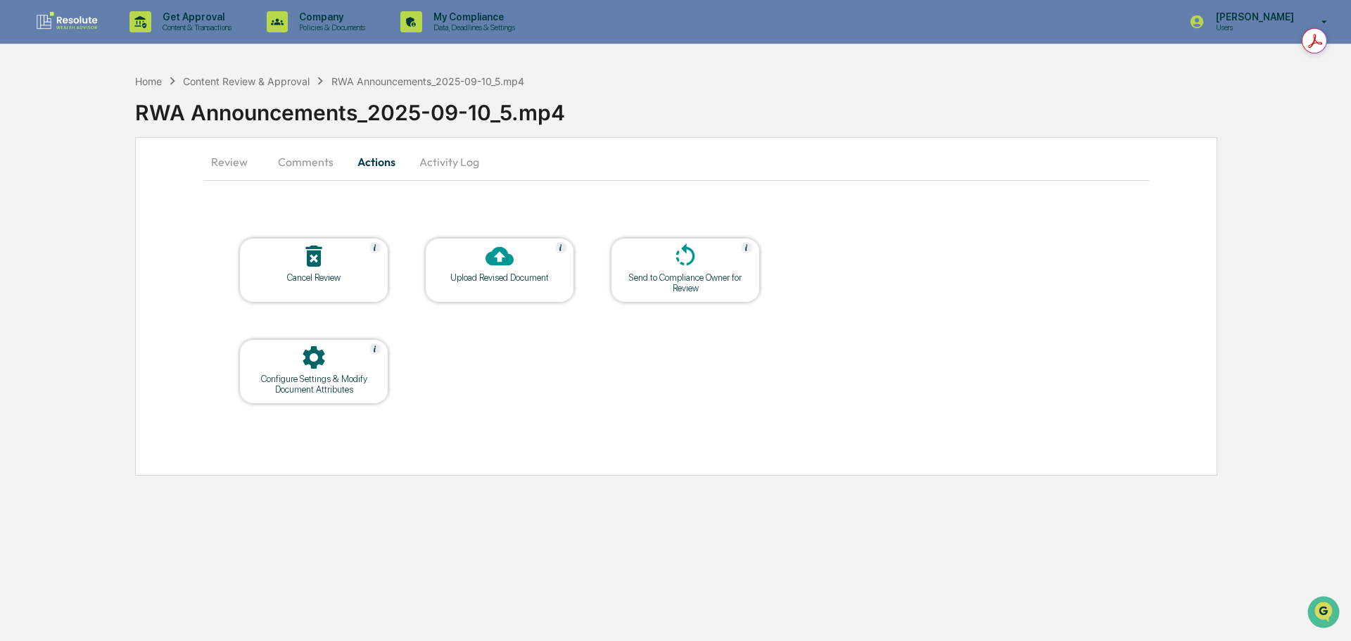
click at [706, 265] on div at bounding box center [685, 257] width 141 height 30
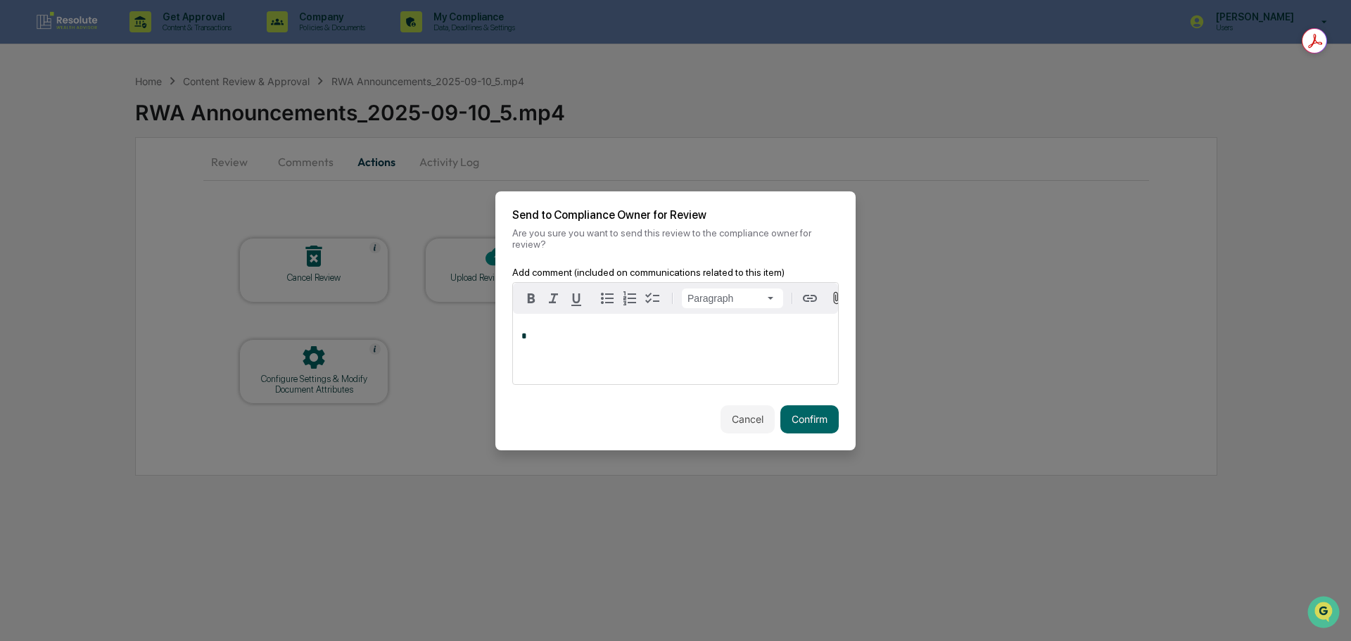
click at [583, 336] on p "*" at bounding box center [675, 336] width 308 height 10
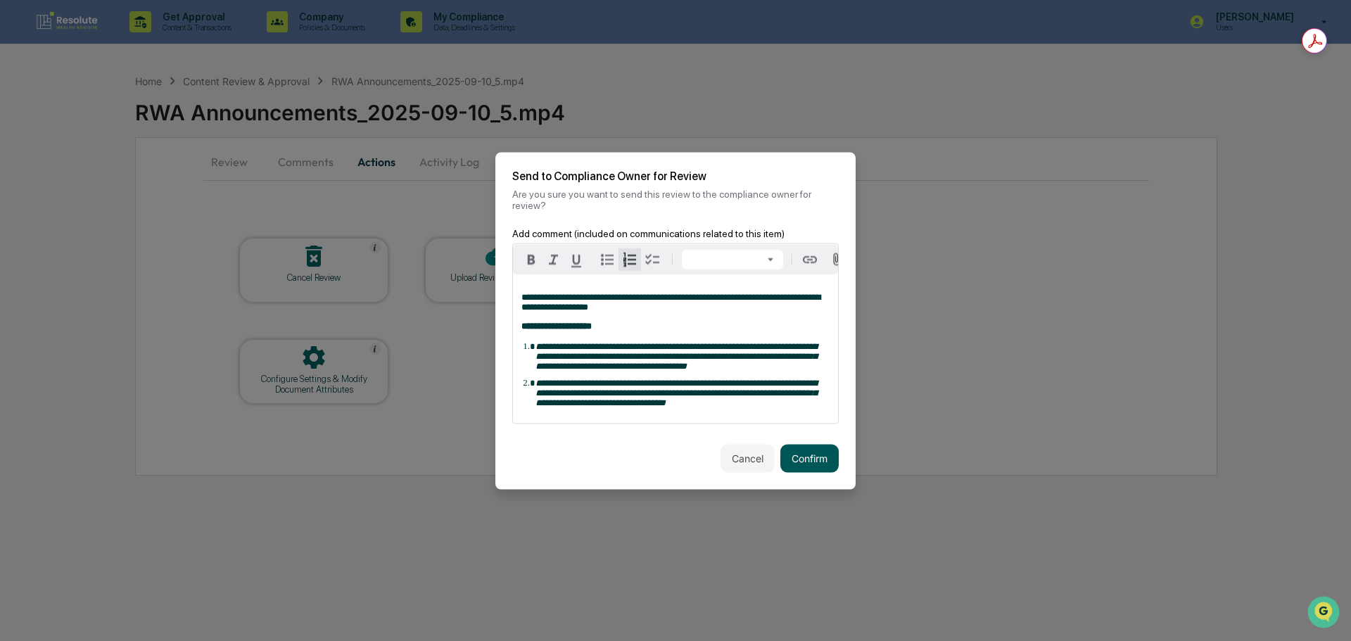
click at [815, 463] on button "Confirm" at bounding box center [809, 458] width 58 height 28
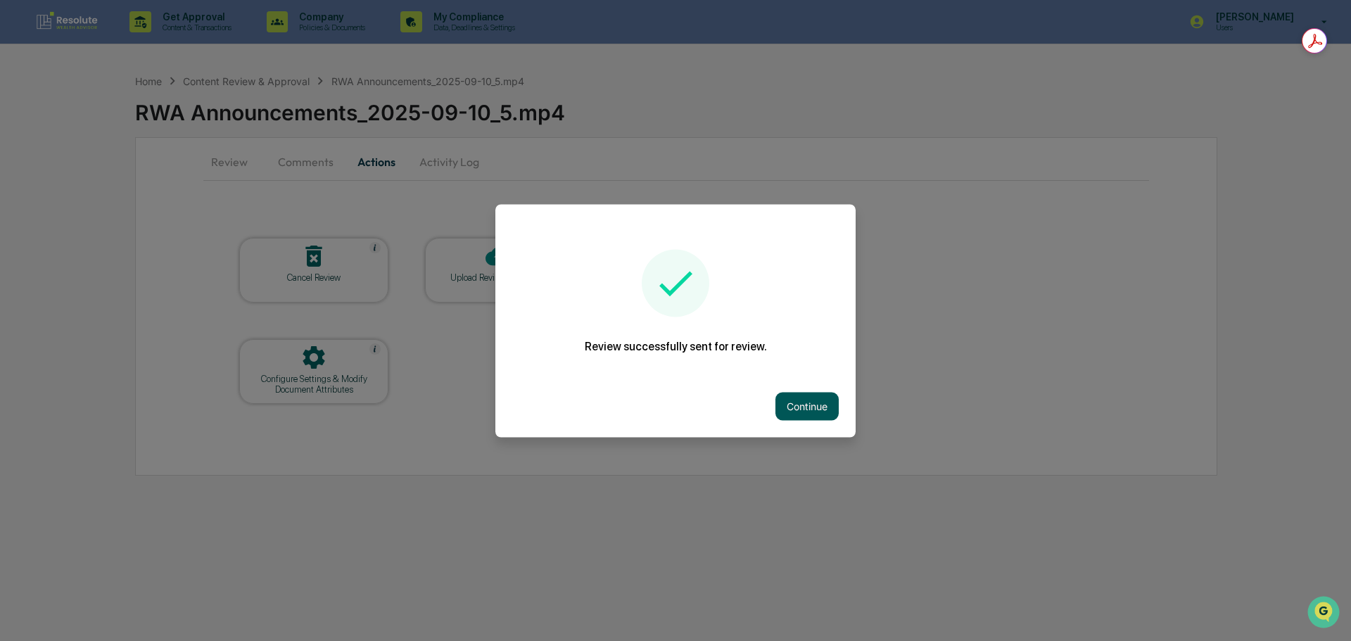
click at [796, 400] on button "Continue" at bounding box center [806, 406] width 63 height 28
